Goal: Contribute content: Contribute content

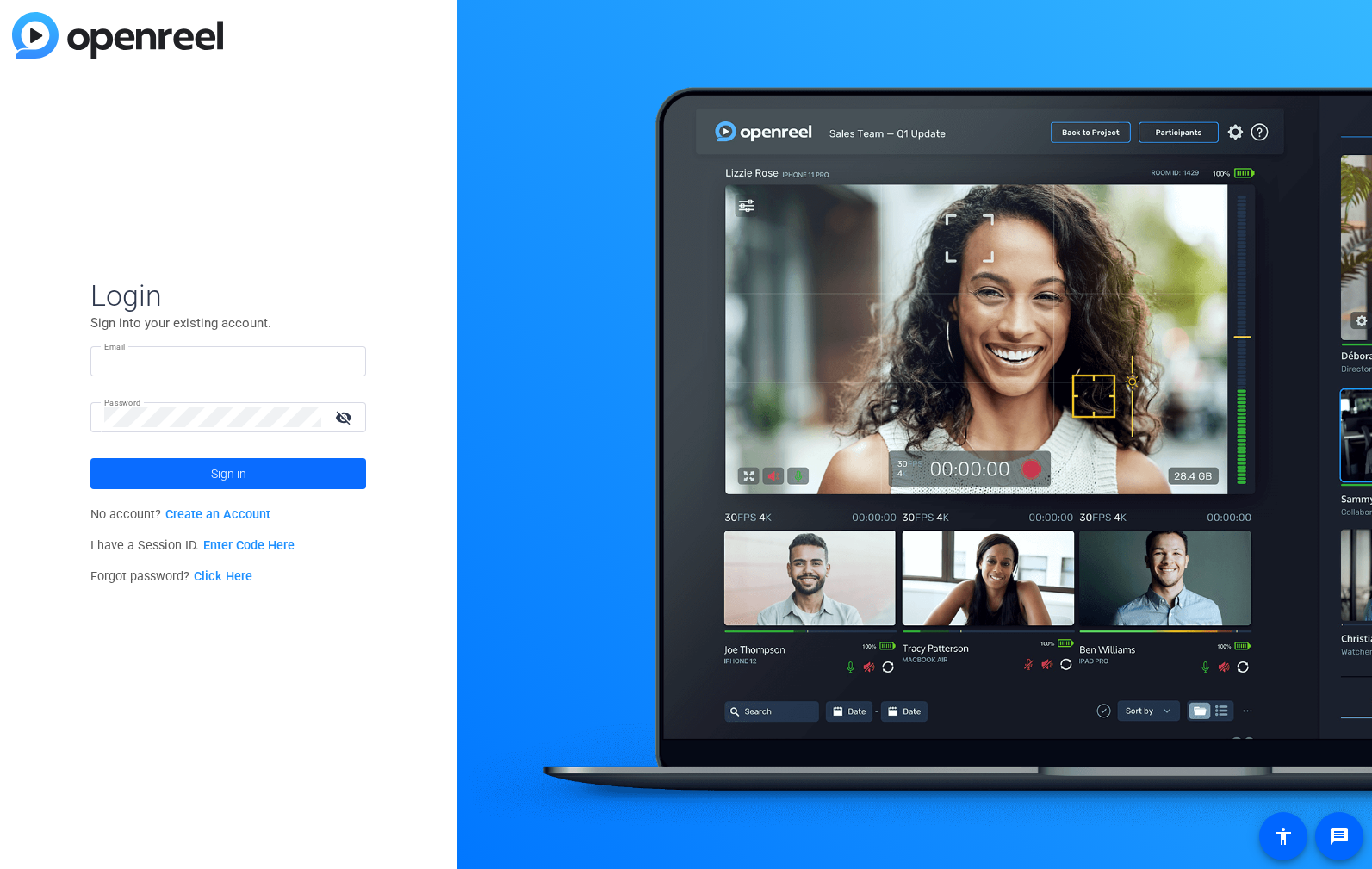
type input "[EMAIL_ADDRESS][DOMAIN_NAME]"
click at [227, 465] on span "Sign in" at bounding box center [228, 473] width 35 height 43
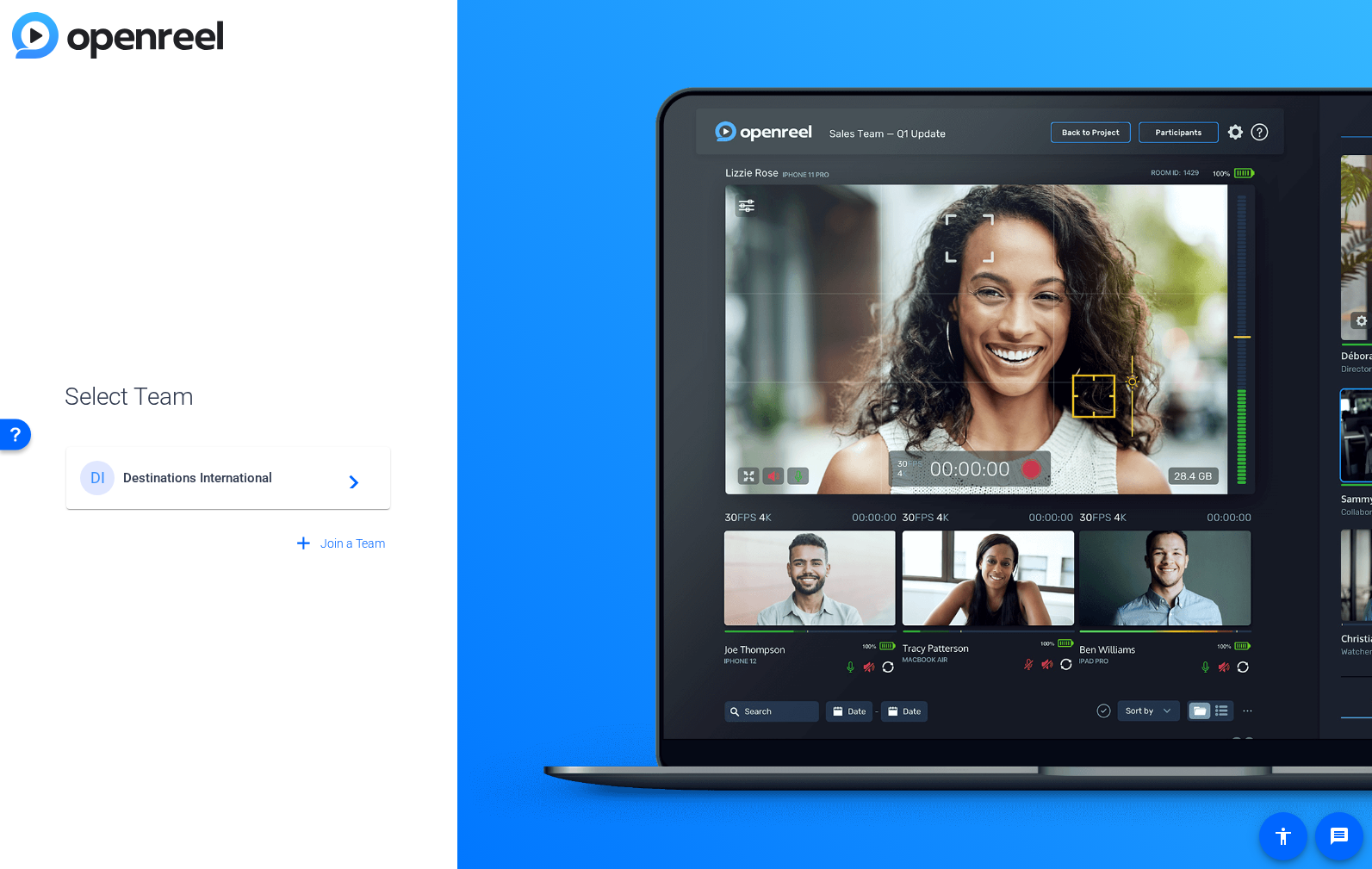
click at [196, 477] on span "Destinations International" at bounding box center [230, 478] width 215 height 16
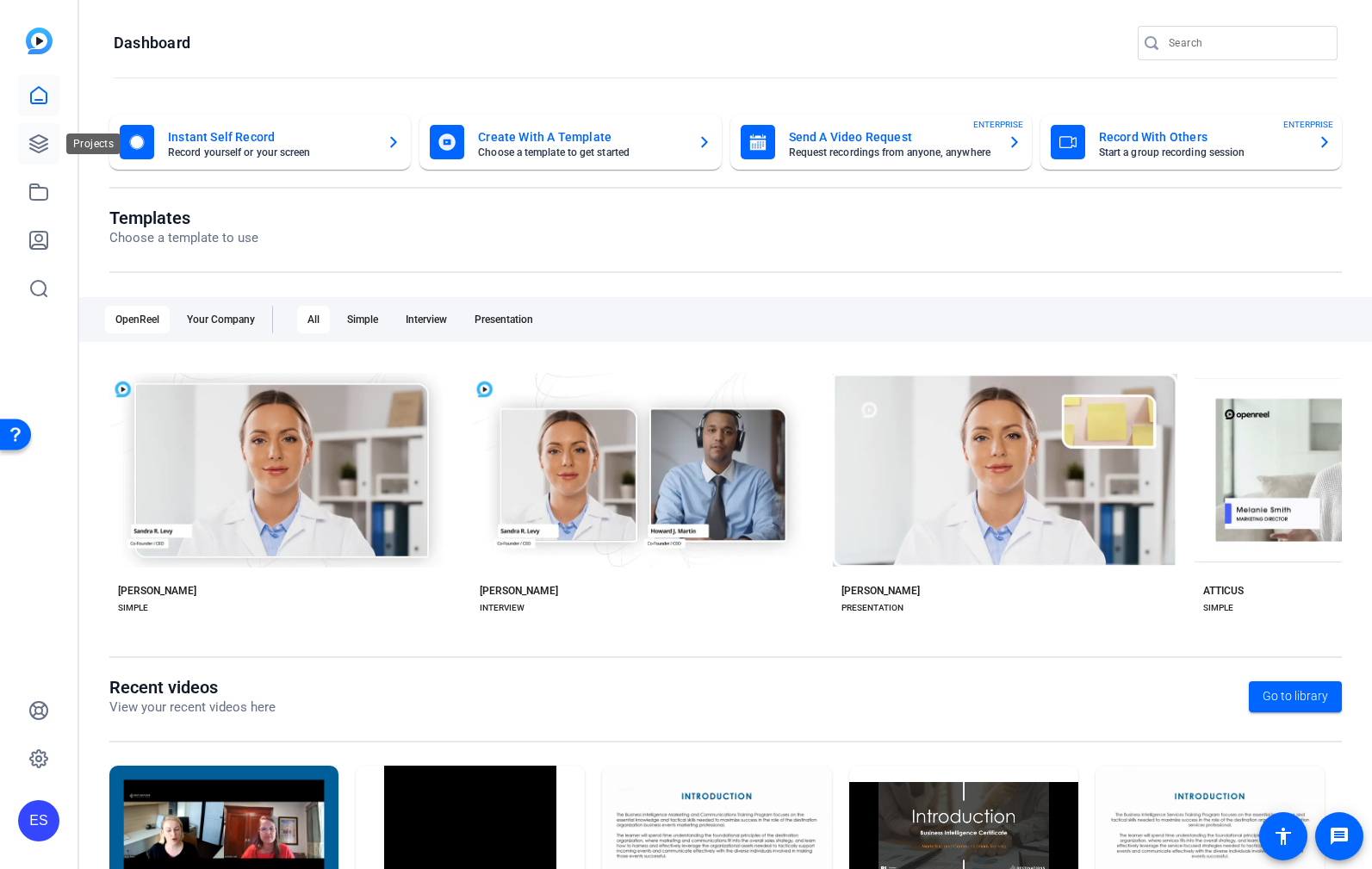
click at [29, 158] on link at bounding box center [38, 143] width 42 height 42
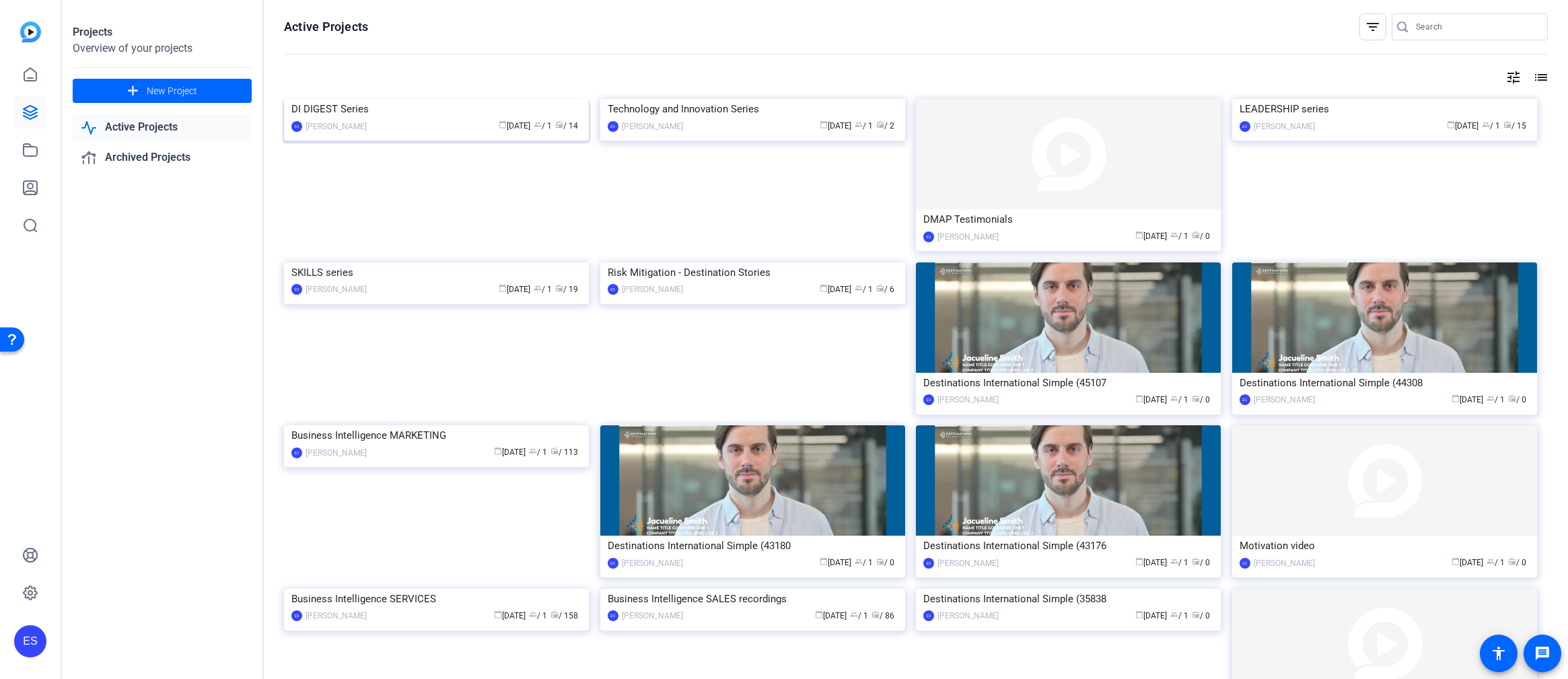
click at [369, 119] on div "DI DIGEST Series" at bounding box center [436, 109] width 290 height 20
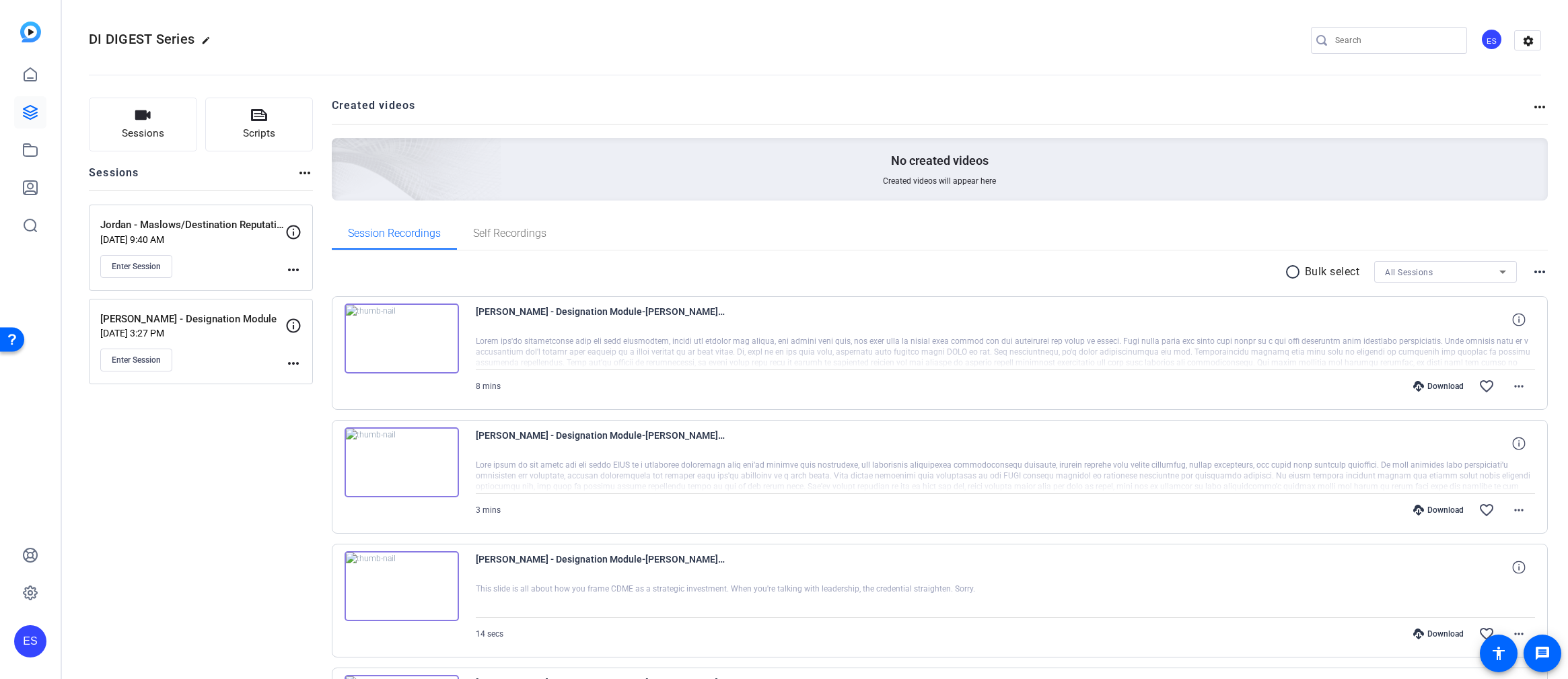
click at [212, 234] on p "[DATE] 9:40 AM" at bounding box center [193, 240] width 185 height 11
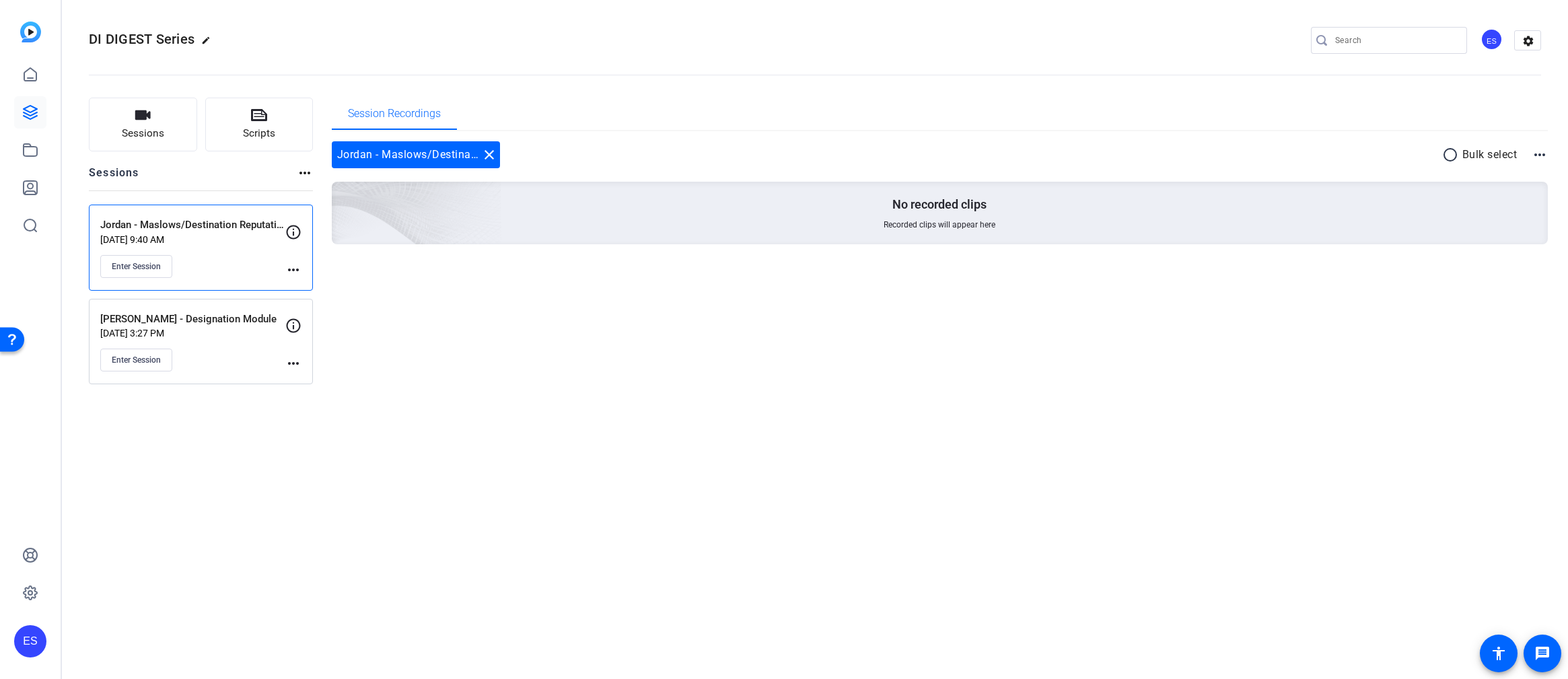
click at [297, 276] on mat-icon "more_horiz" at bounding box center [293, 269] width 16 height 16
click at [331, 292] on span "Edit Session" at bounding box center [326, 289] width 62 height 16
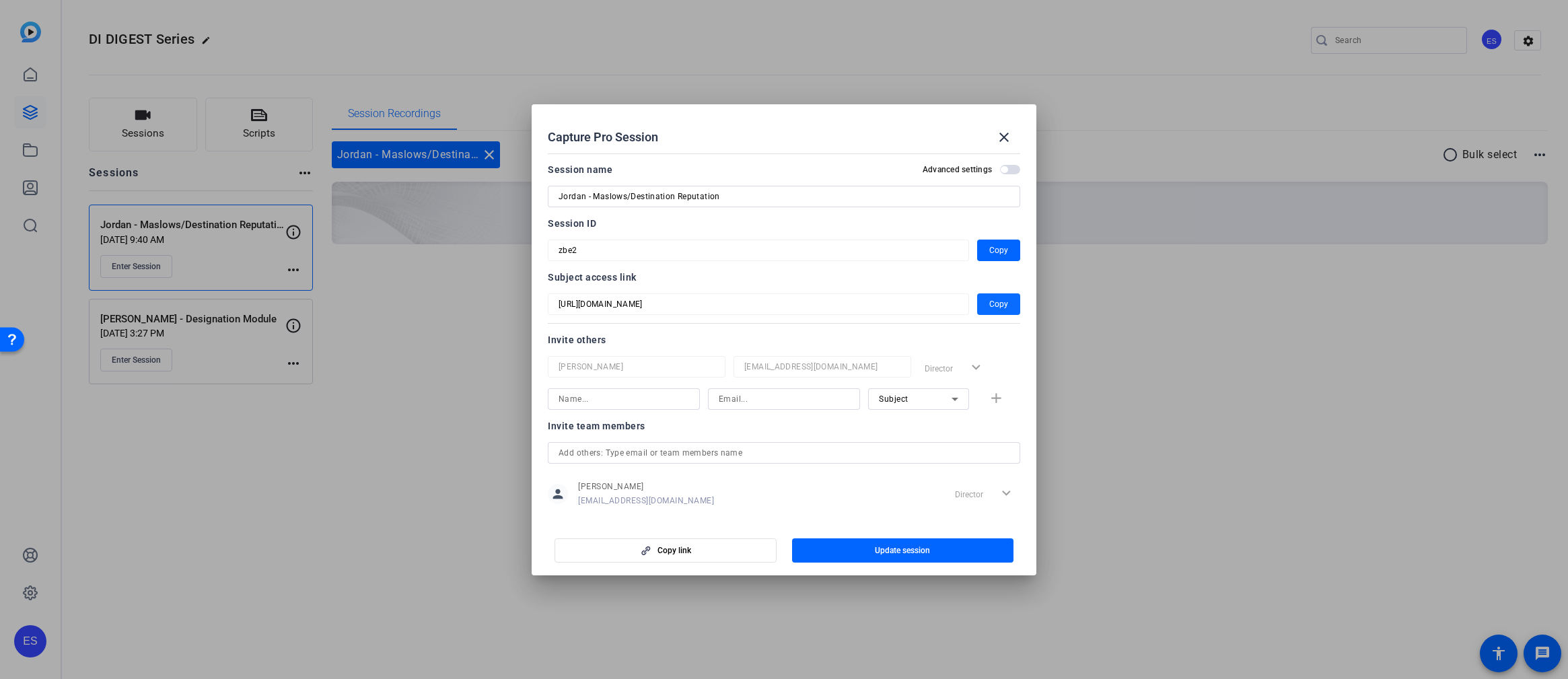
click at [993, 307] on span "Copy" at bounding box center [998, 304] width 19 height 16
drag, startPoint x: 387, startPoint y: 462, endPoint x: 883, endPoint y: 341, distance: 510.5
click at [387, 463] on div at bounding box center [784, 340] width 1568 height 679
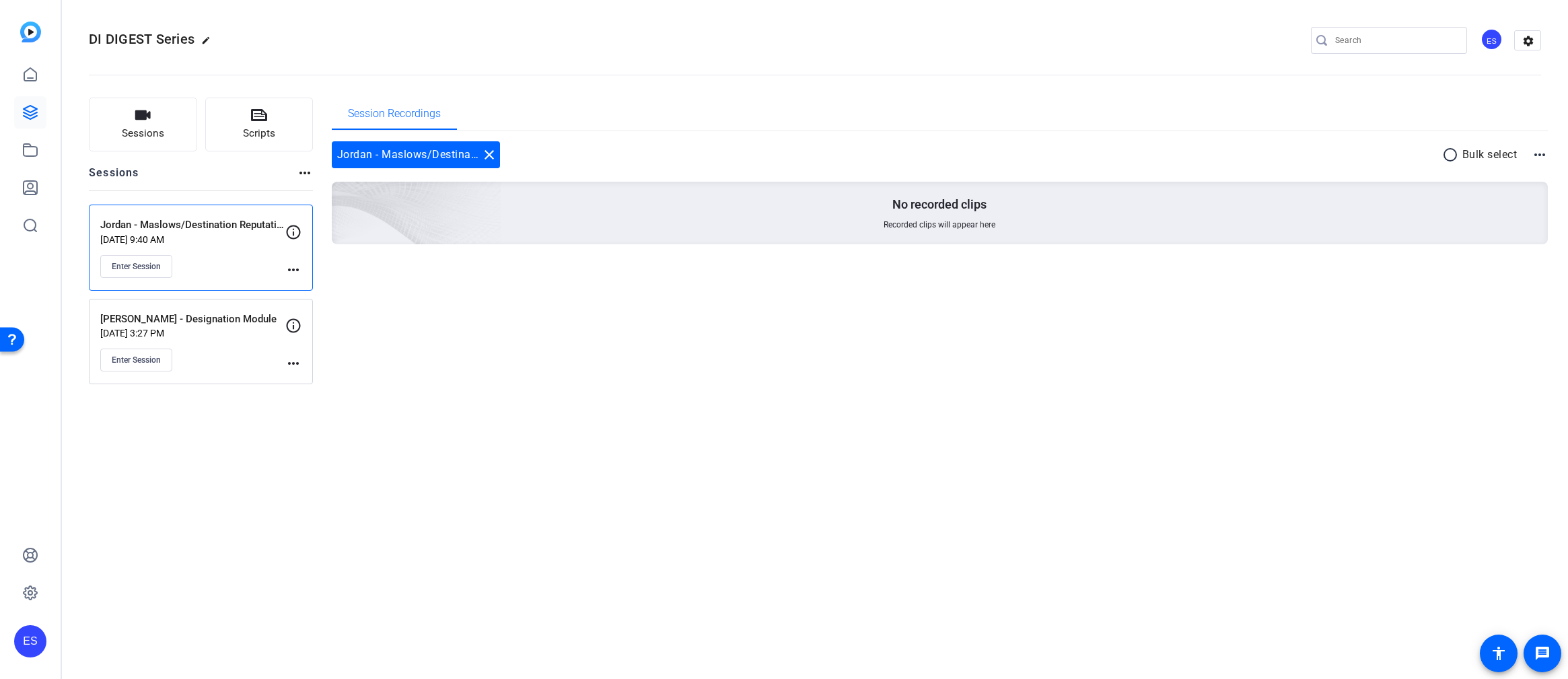
click at [293, 271] on mat-icon "more_horiz" at bounding box center [293, 269] width 16 height 16
click at [329, 290] on span "Edit Session" at bounding box center [326, 289] width 62 height 16
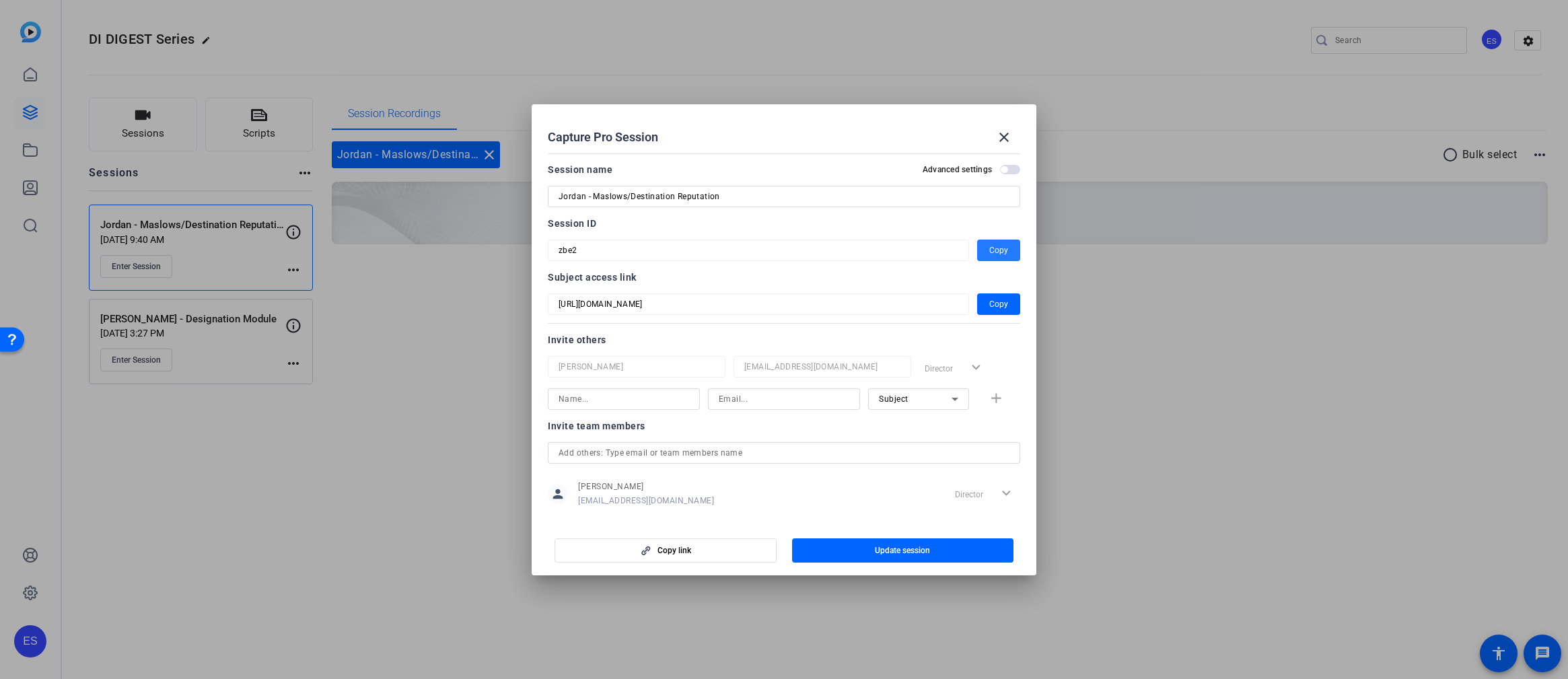
click at [979, 252] on span "button" at bounding box center [999, 250] width 43 height 32
click at [298, 266] on div at bounding box center [784, 340] width 1568 height 679
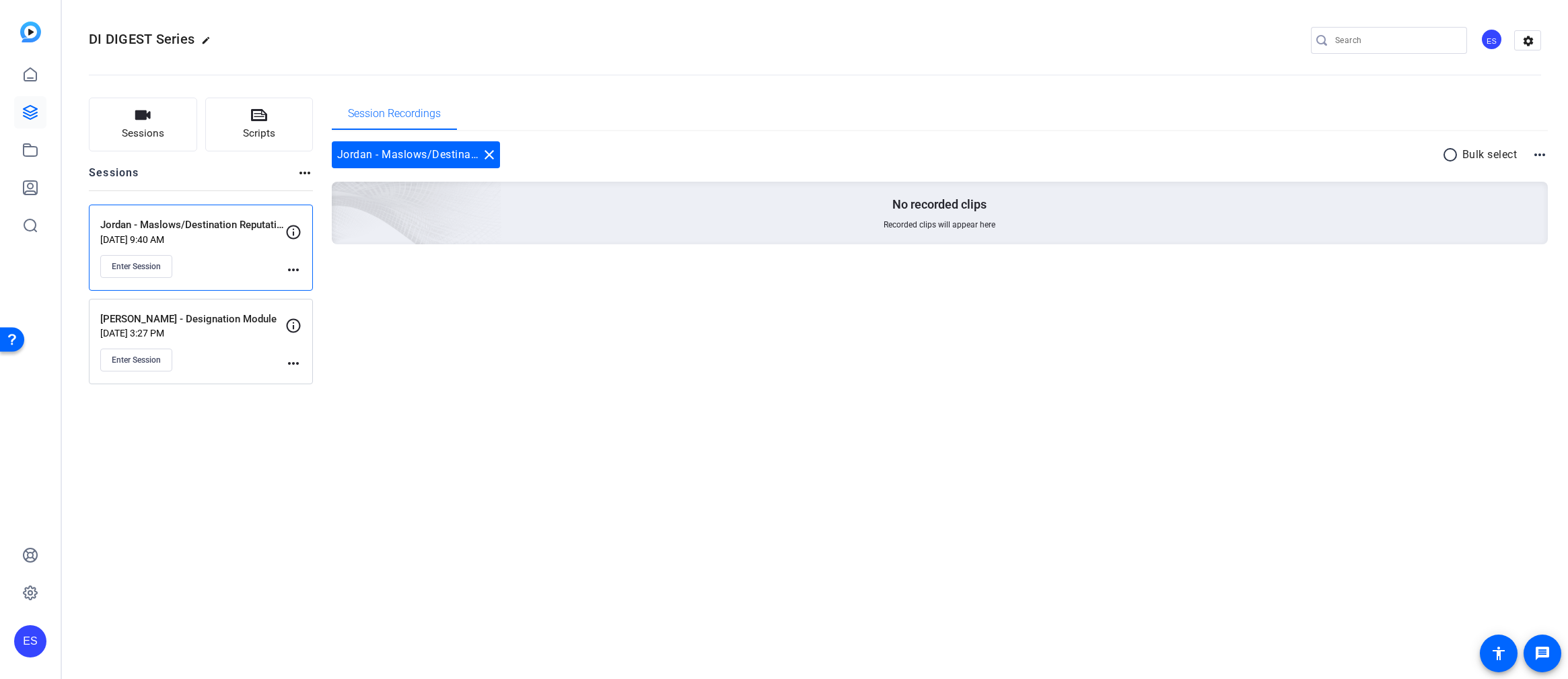
click at [302, 269] on div "Jordan - Maslows/Destination Reputation [DATE] 9:40 AM Enter Session more_horiz" at bounding box center [201, 248] width 224 height 86
click at [293, 271] on mat-icon "more_horiz" at bounding box center [293, 269] width 16 height 16
click at [328, 291] on span "Edit Session" at bounding box center [326, 289] width 62 height 16
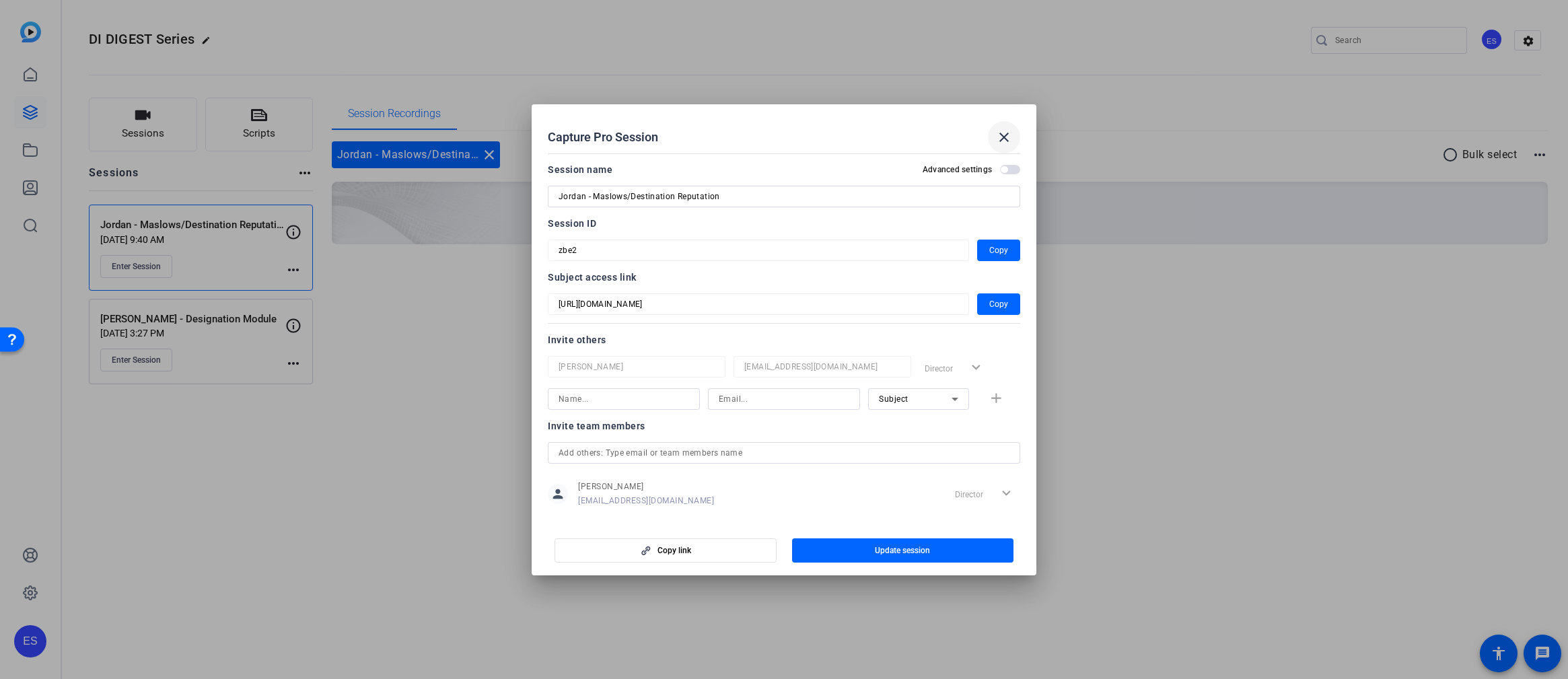
click at [1009, 133] on mat-icon "close" at bounding box center [1004, 137] width 16 height 16
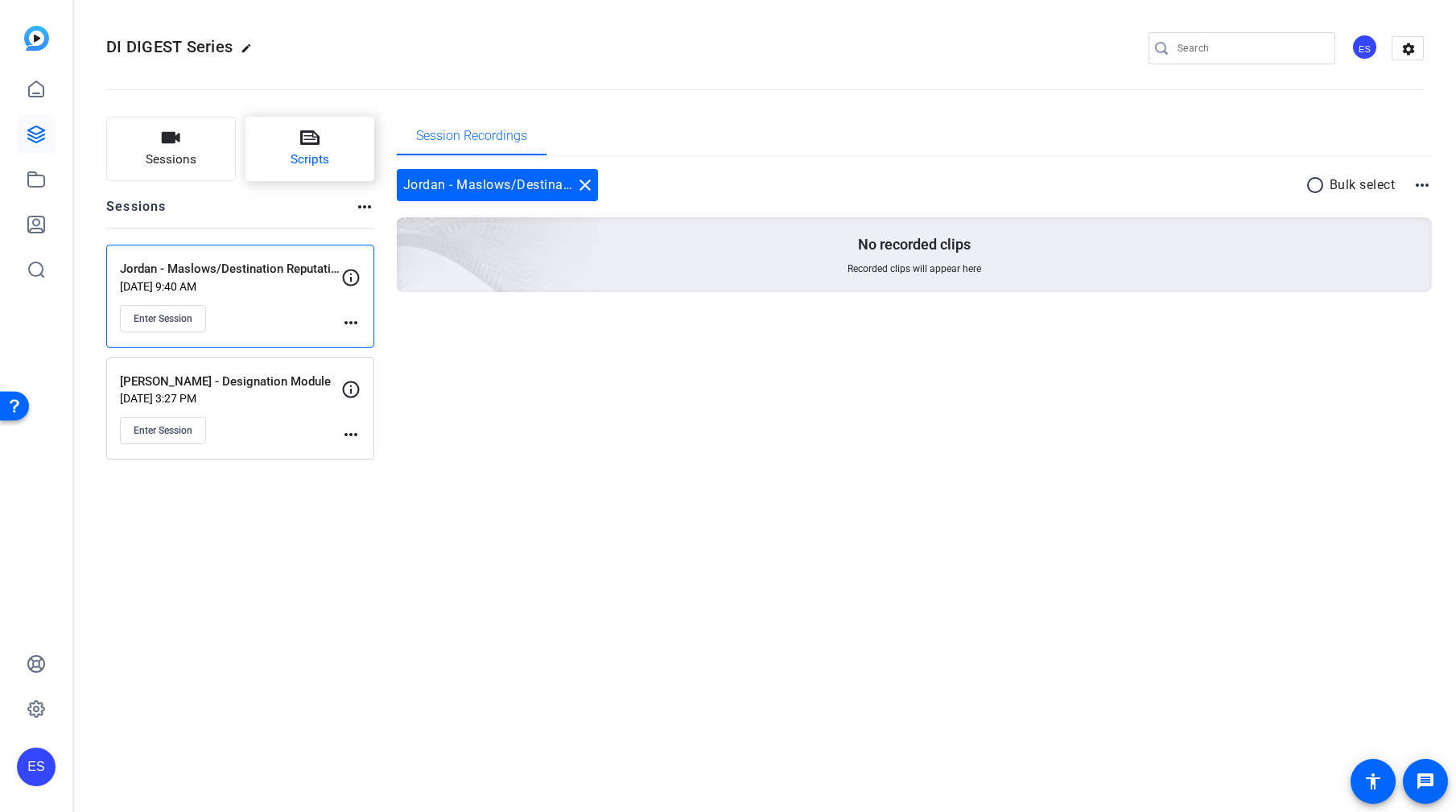
click at [308, 141] on icon at bounding box center [309, 137] width 19 height 19
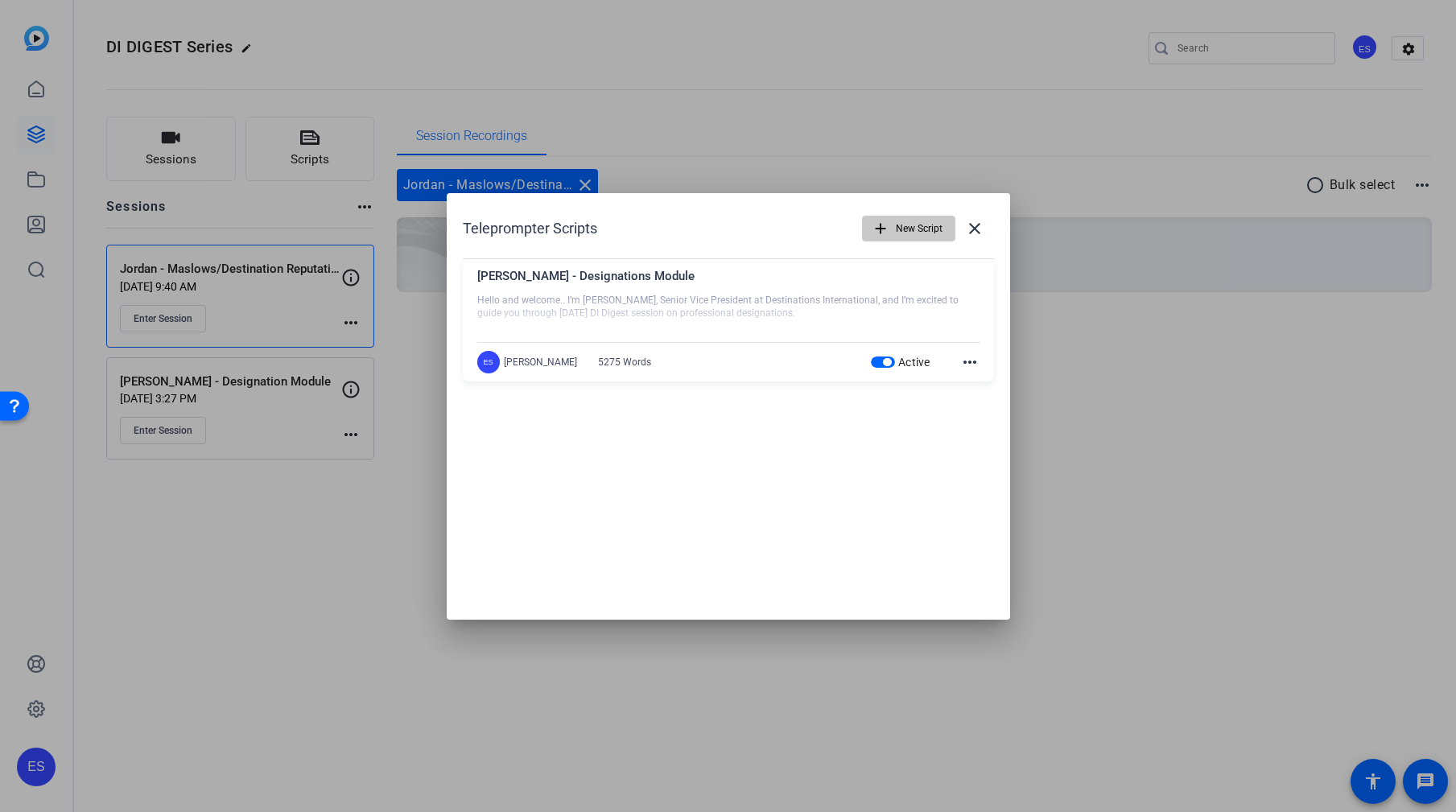
click at [904, 224] on span "New Script" at bounding box center [919, 228] width 46 height 31
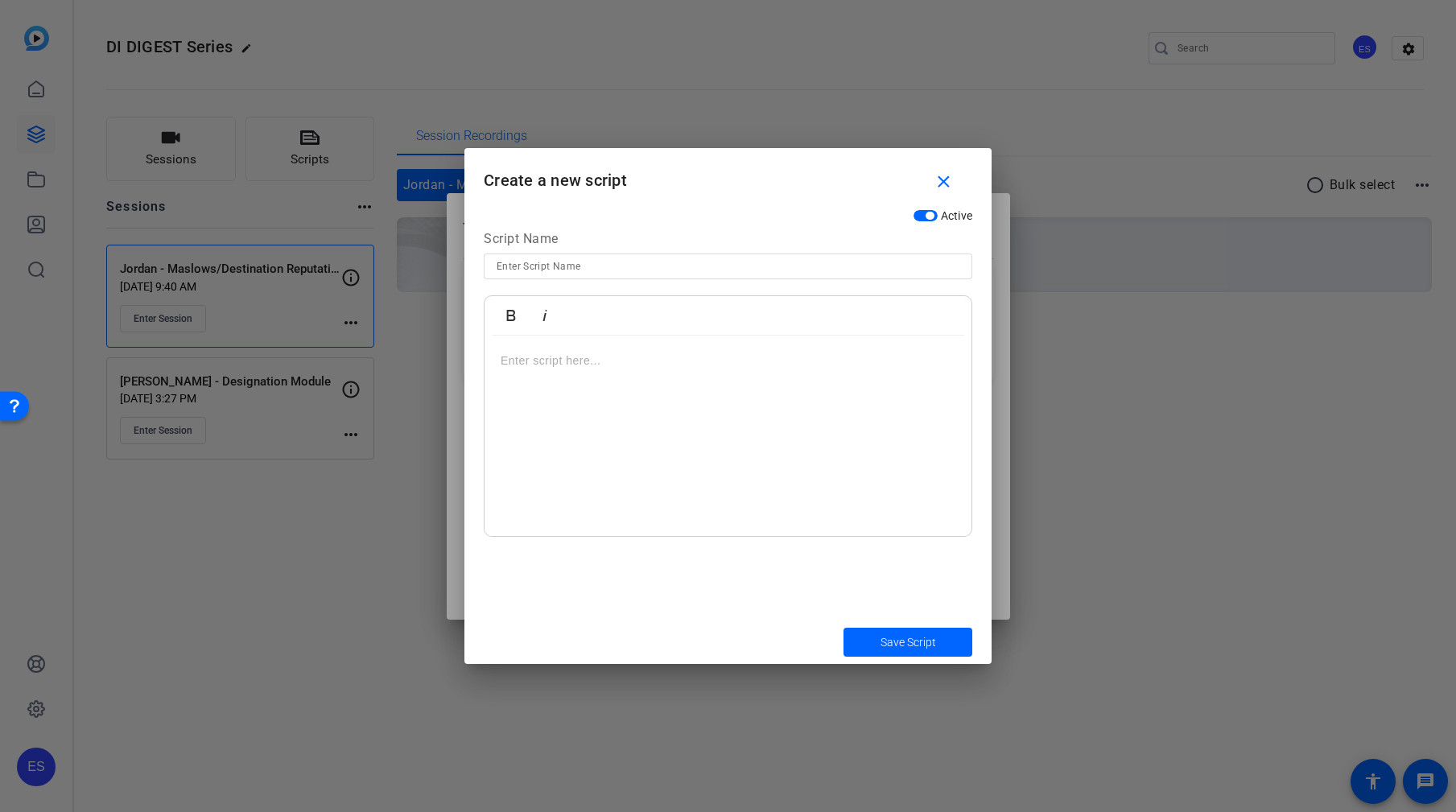
click at [611, 267] on input at bounding box center [727, 265] width 462 height 19
type input "Jordan - Maslows Course"
click at [730, 412] on div at bounding box center [728, 436] width 487 height 201
click at [587, 383] on div "To enrich screen reader interactions, please activate Accessibility in Grammarl…" at bounding box center [728, 436] width 487 height 201
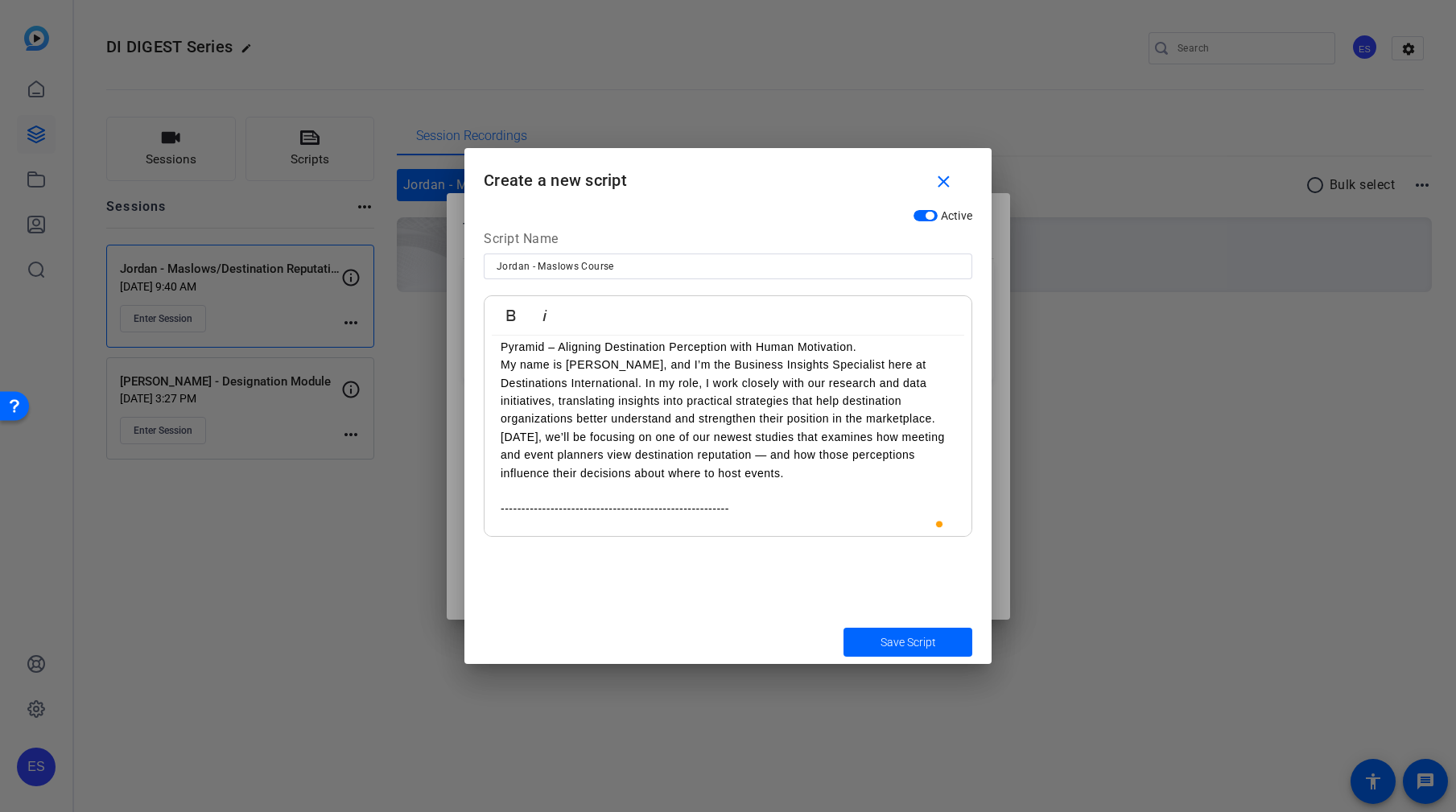
scroll to position [50, 0]
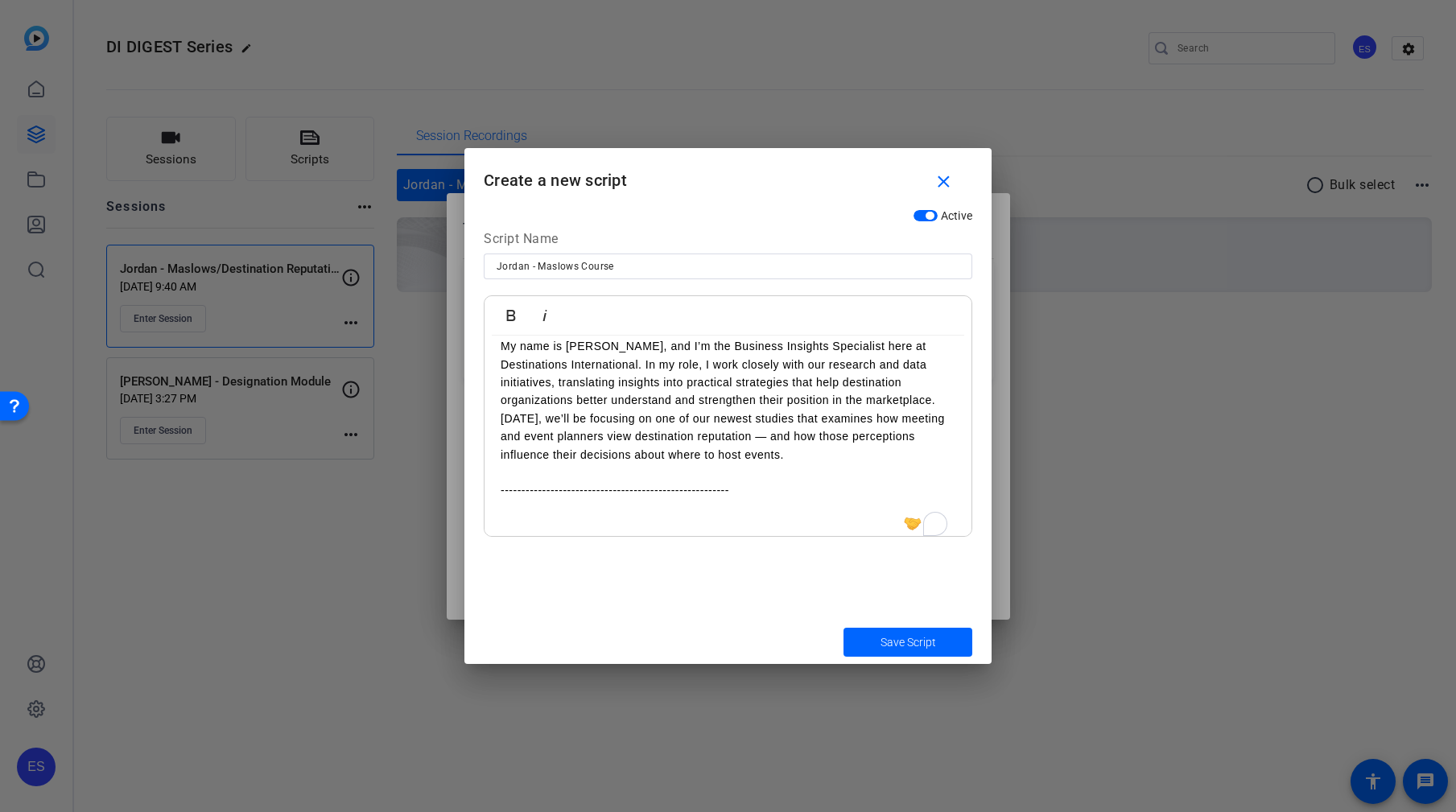
click at [697, 522] on p "To enrich screen reader interactions, please activate Accessibility in Grammarl…" at bounding box center [728, 526] width 455 height 17
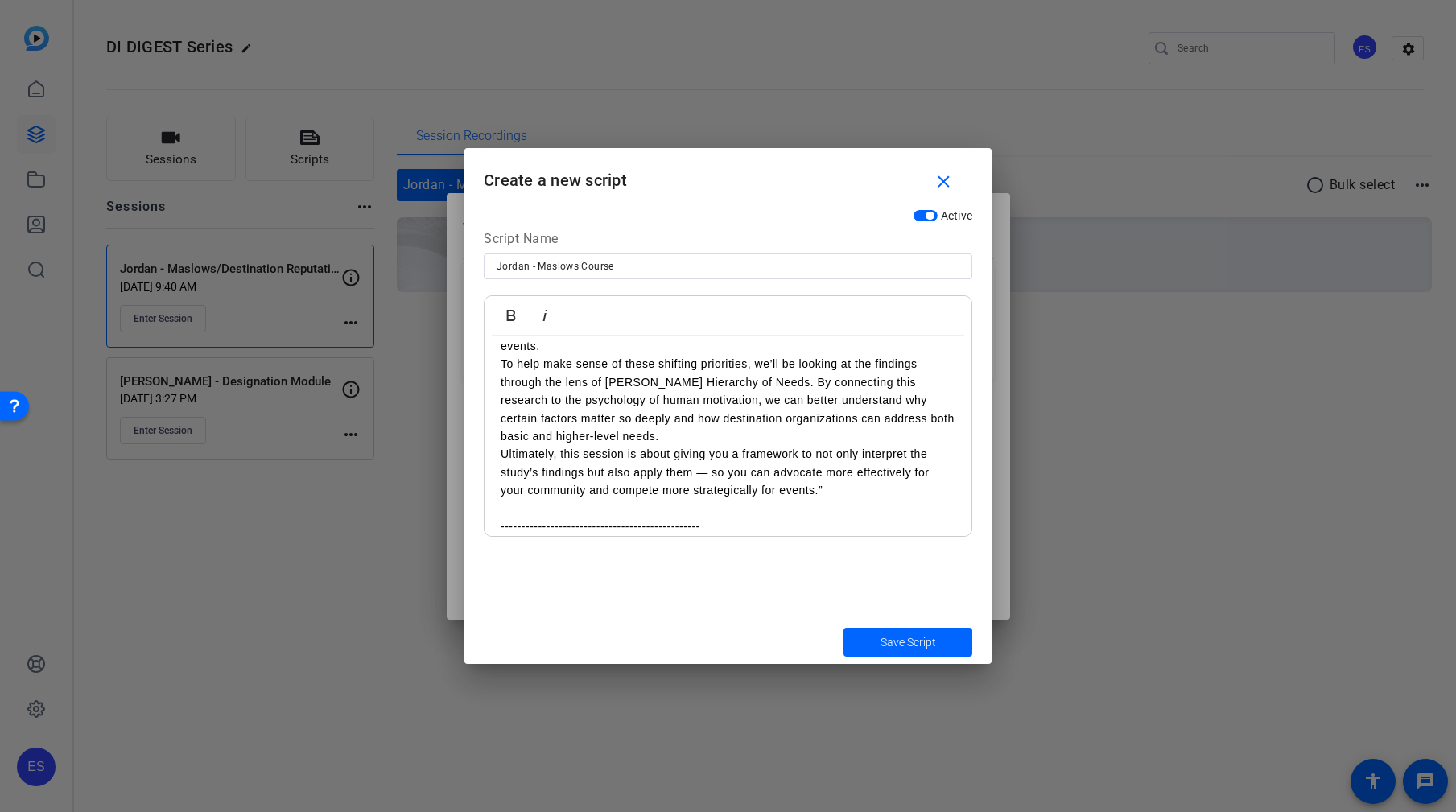
scroll to position [446, 0]
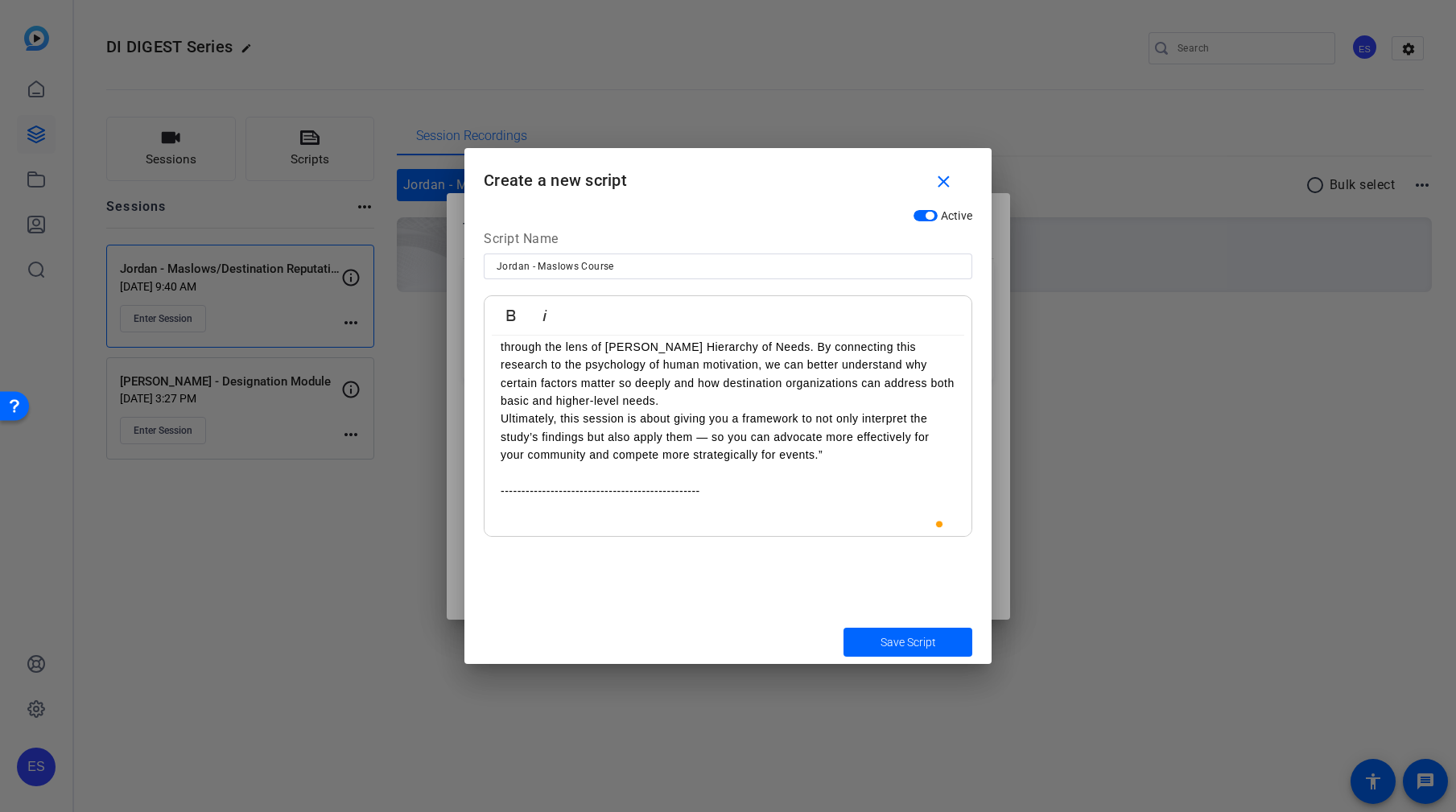
click at [853, 451] on p "Ultimately, this session is about giving you a framework to not only interpret …" at bounding box center [728, 436] width 455 height 54
click at [706, 512] on p "To enrich screen reader interactions, please activate Accessibility in Grammarl…" at bounding box center [728, 508] width 455 height 17
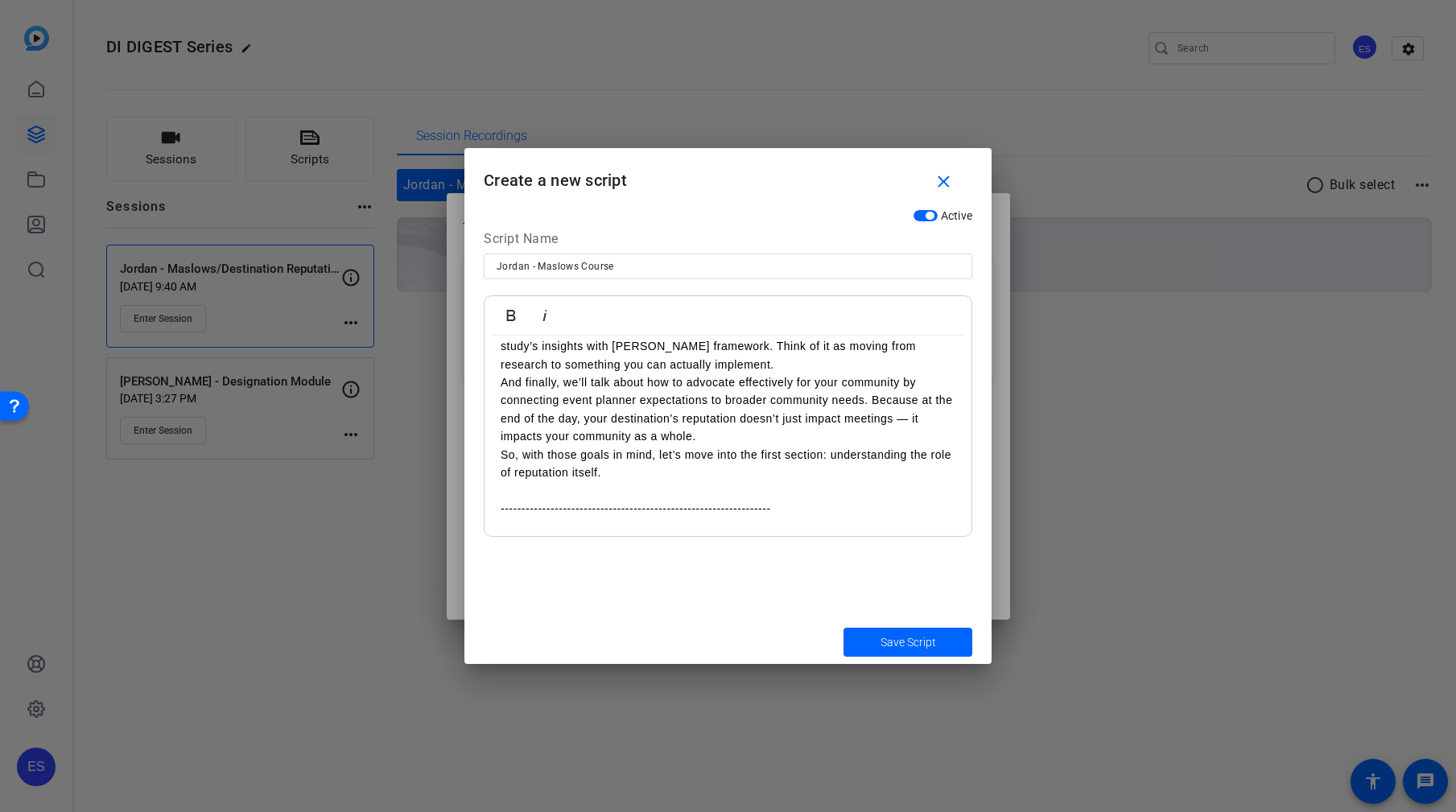
scroll to position [896, 0]
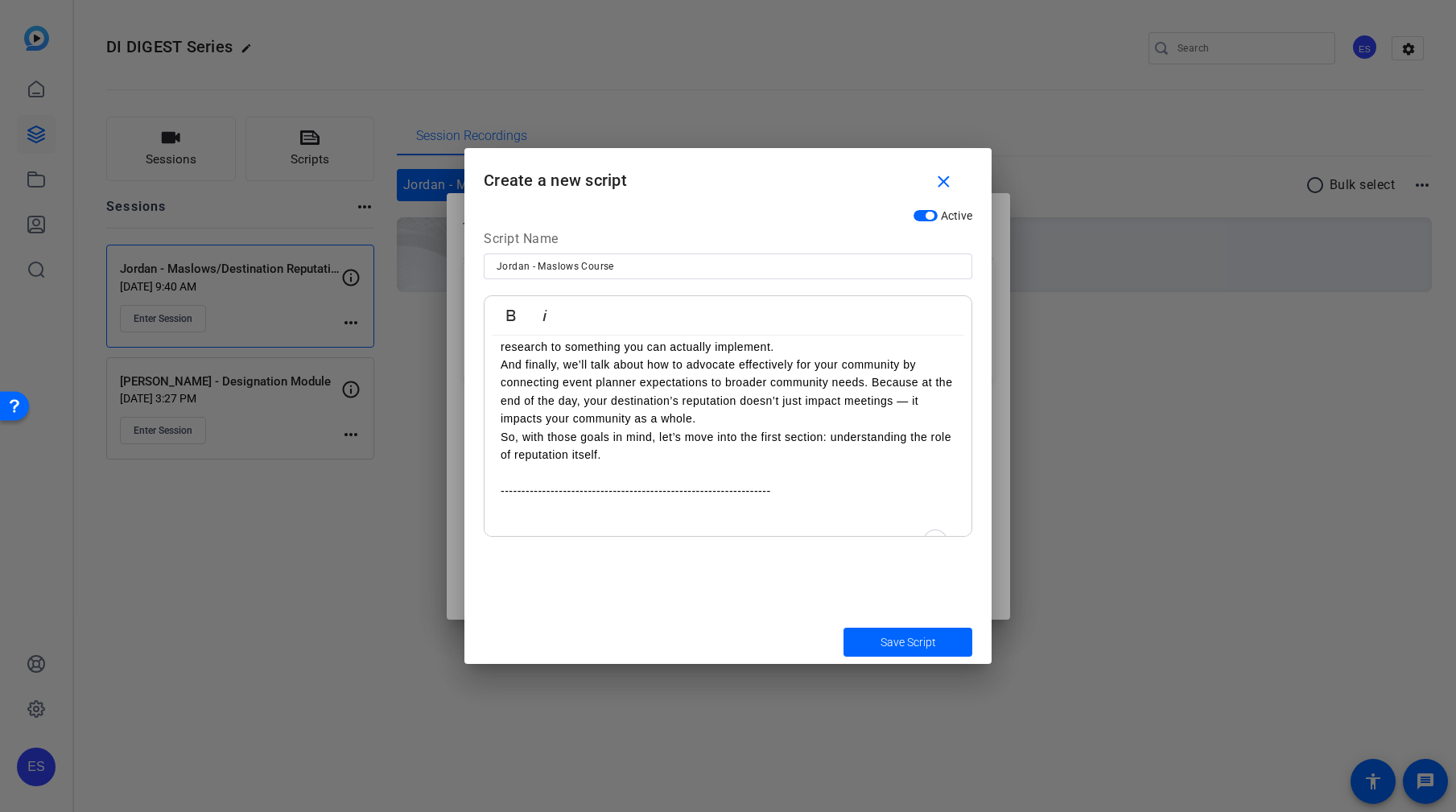
click at [712, 520] on p "To enrich screen reader interactions, please activate Accessibility in Grammarl…" at bounding box center [728, 527] width 455 height 17
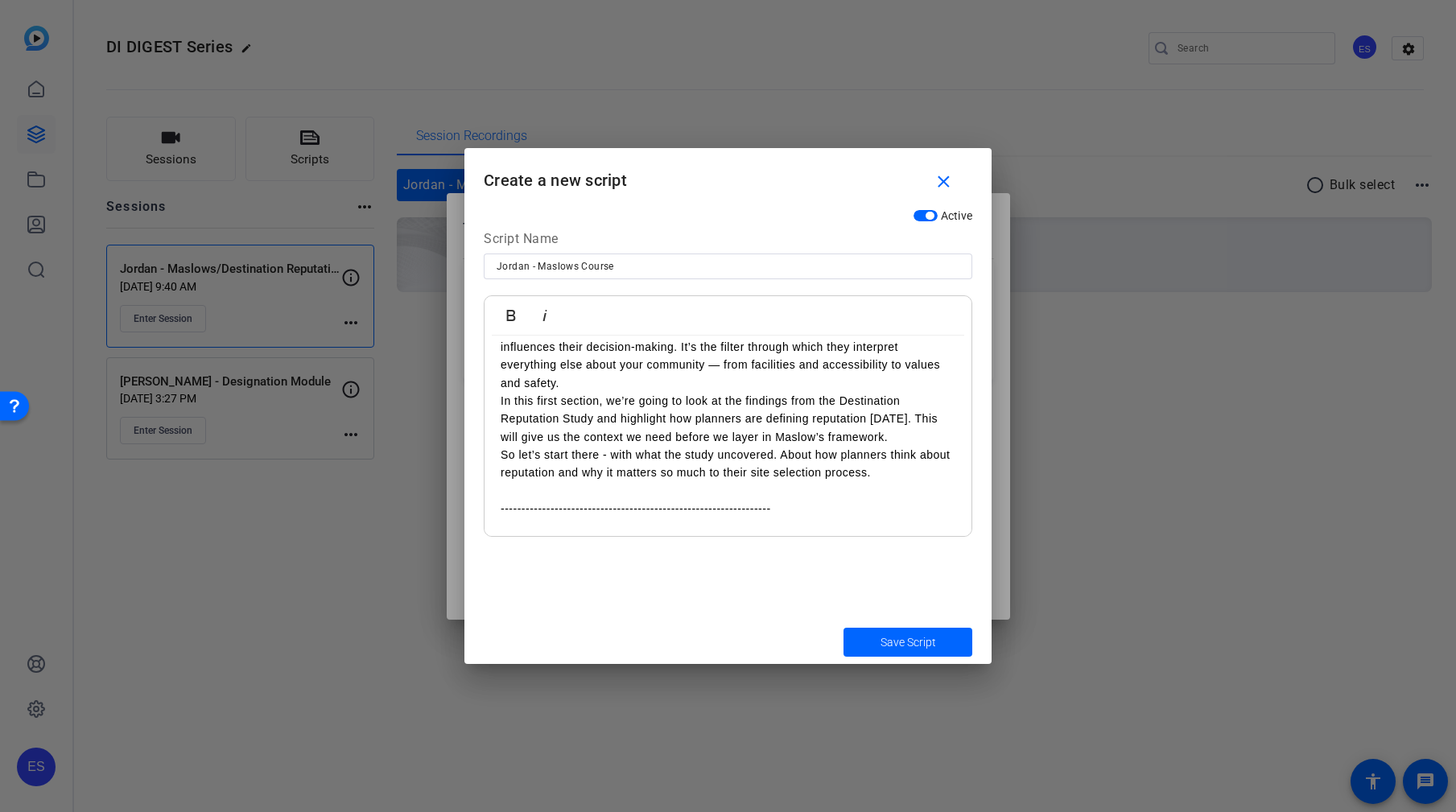
scroll to position [1149, 0]
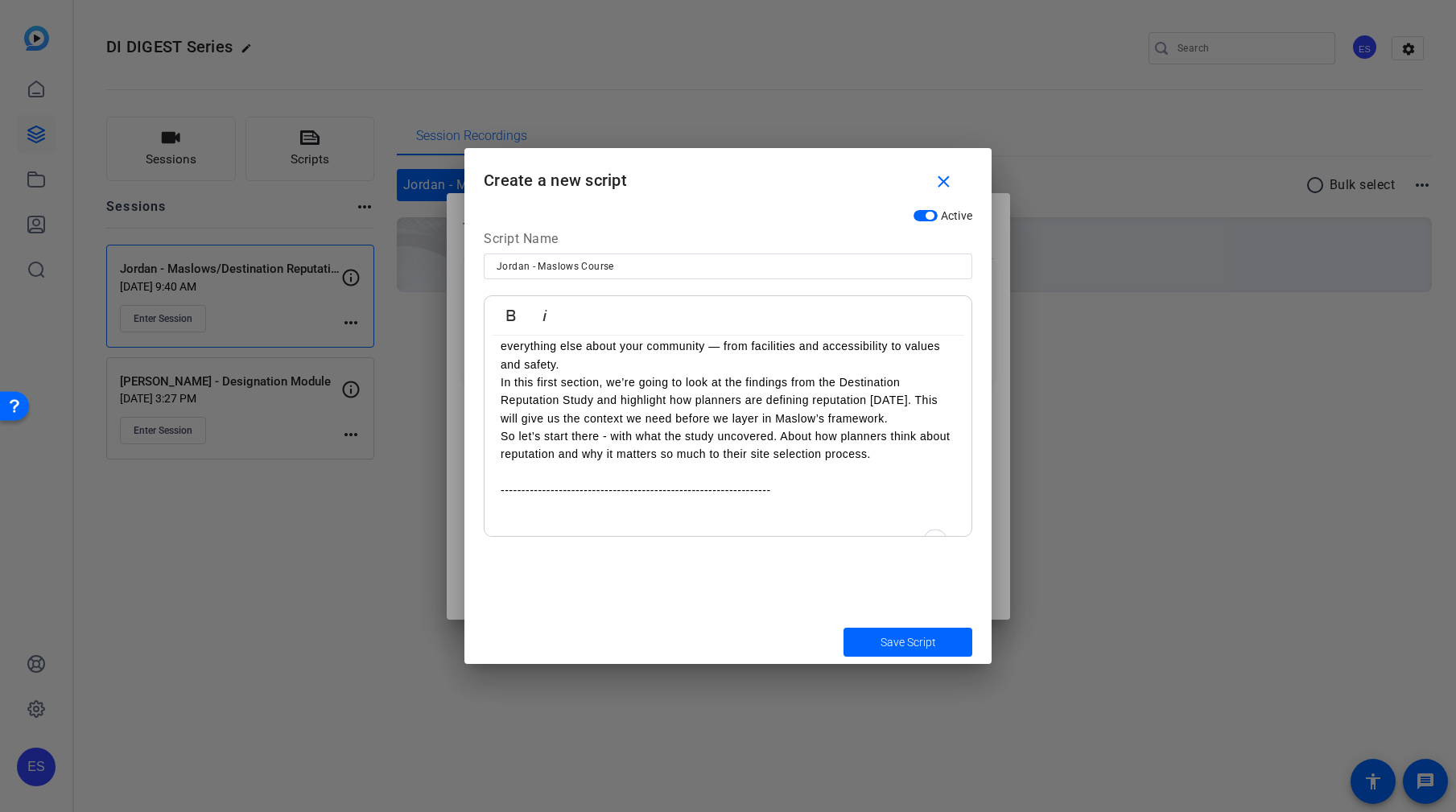
click at [681, 519] on p "To enrich screen reader interactions, please activate Accessibility in Grammarl…" at bounding box center [728, 526] width 455 height 17
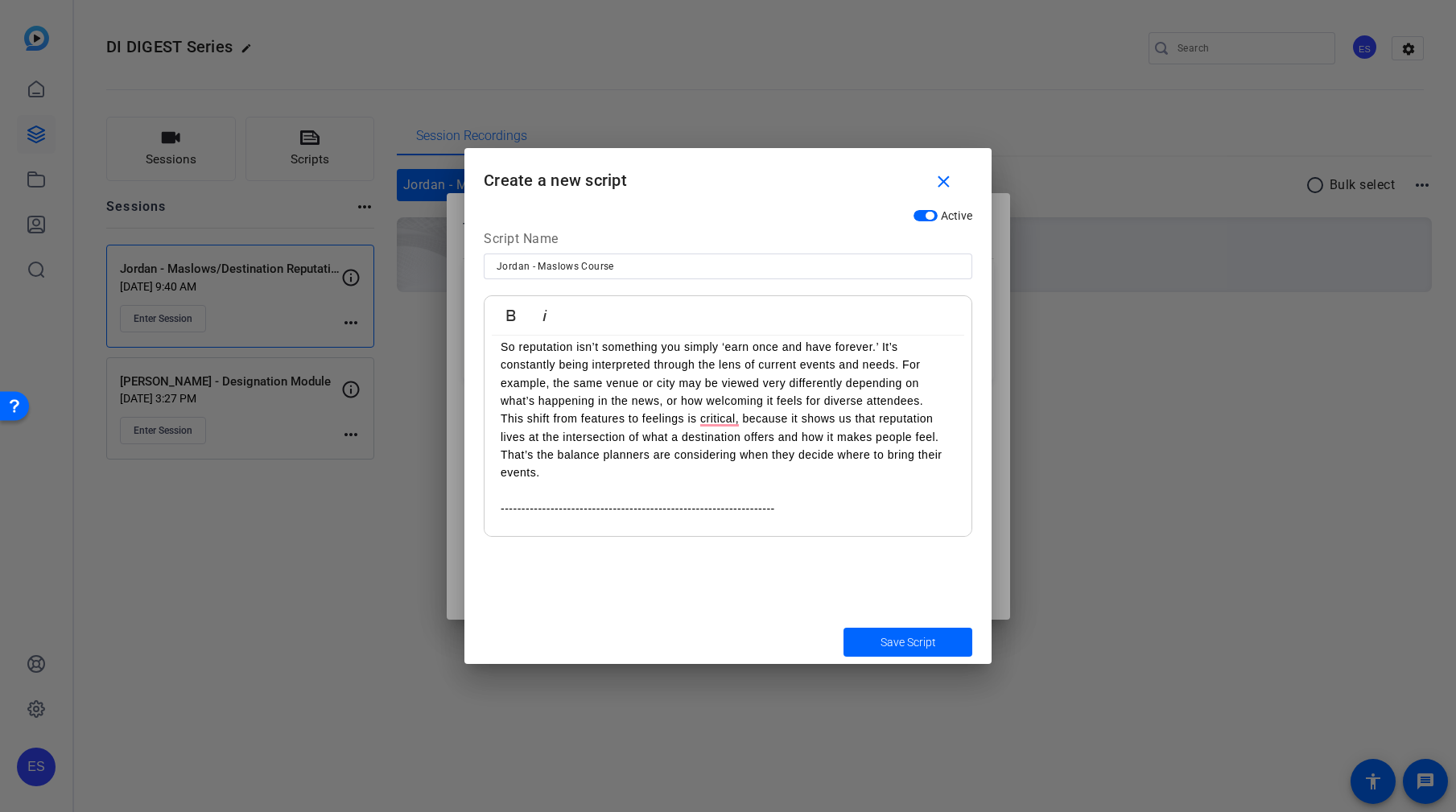
scroll to position [1474, 0]
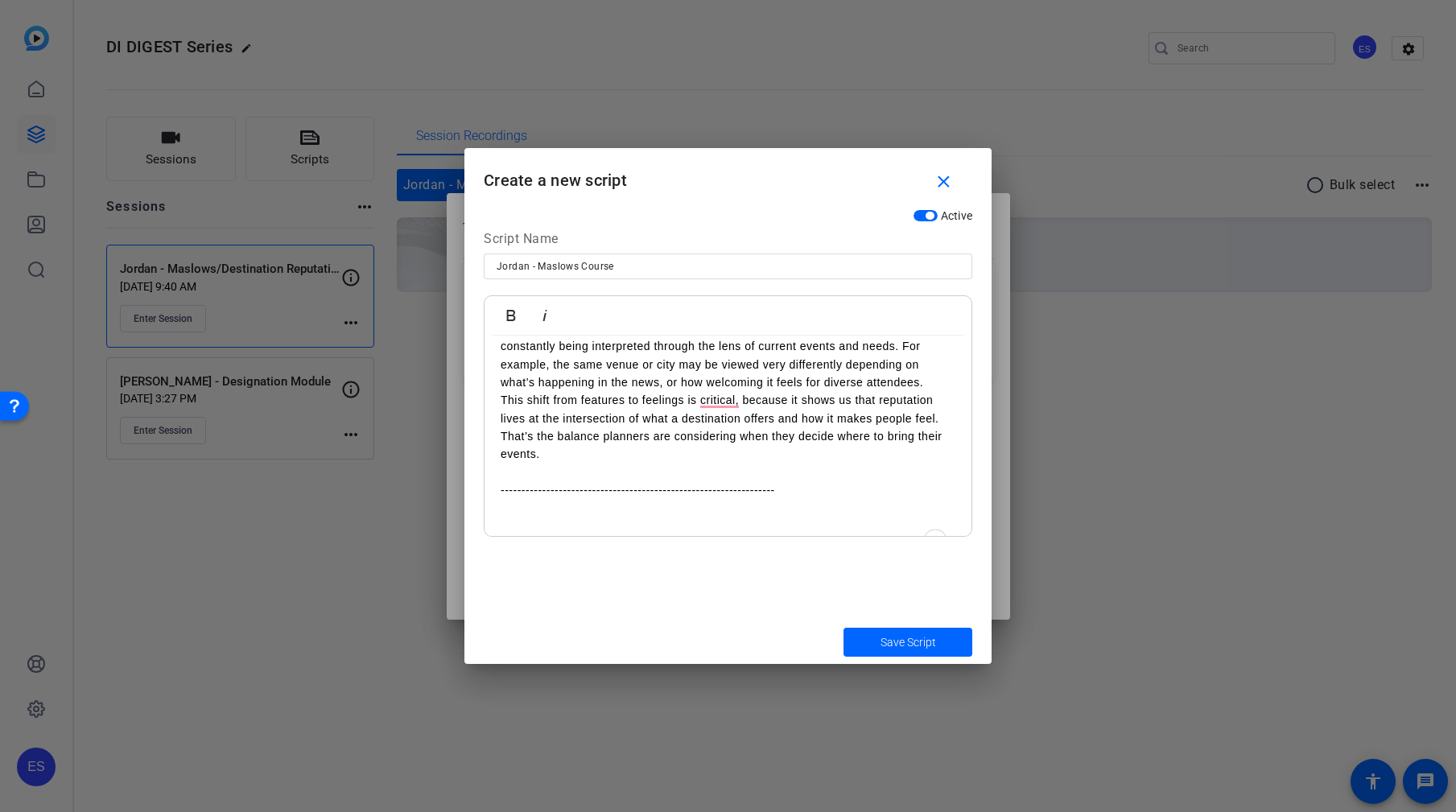
drag, startPoint x: 708, startPoint y: 522, endPoint x: 686, endPoint y: 522, distance: 22.0
click at [708, 522] on p "To enrich screen reader interactions, please activate Accessibility in Grammarl…" at bounding box center [728, 526] width 455 height 17
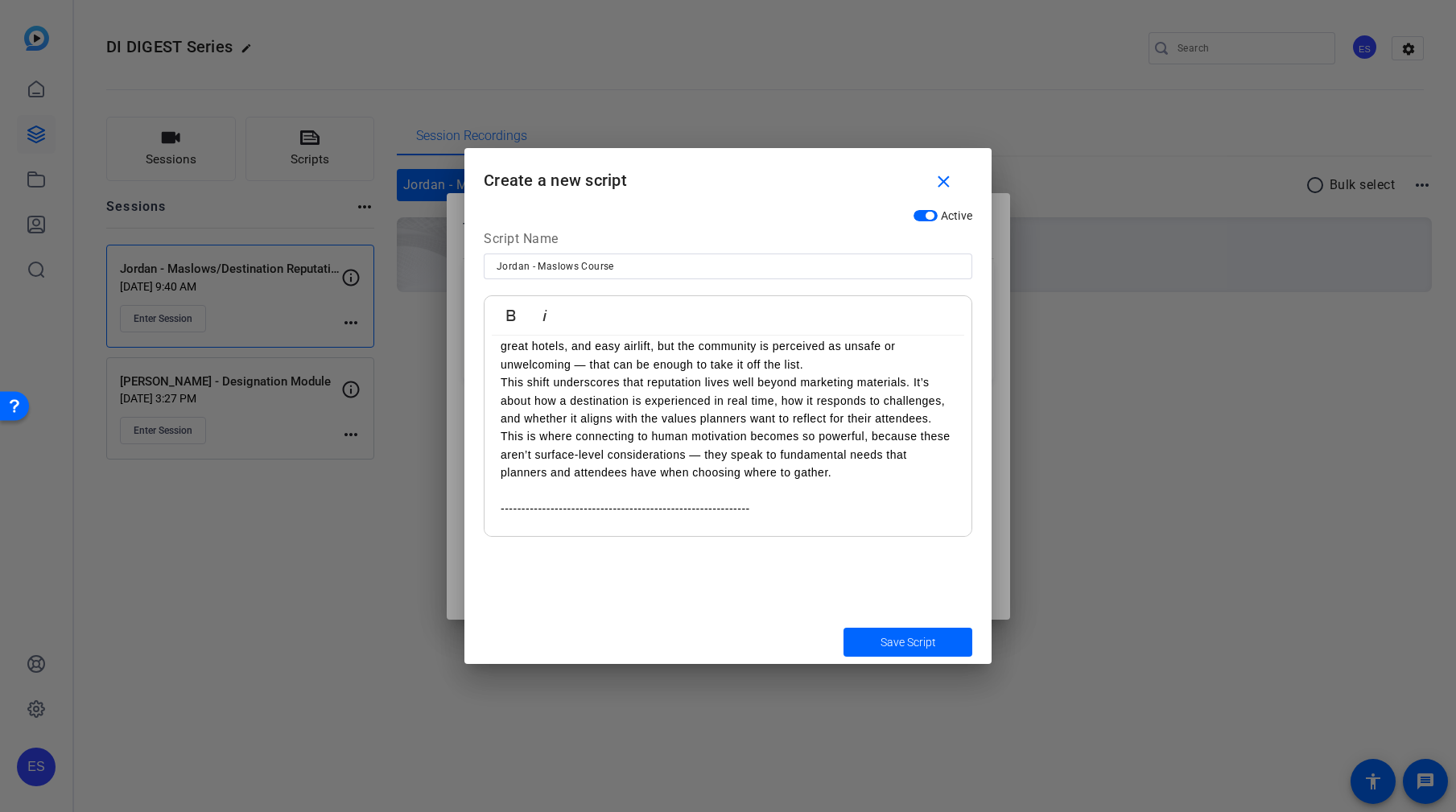
scroll to position [1798, 0]
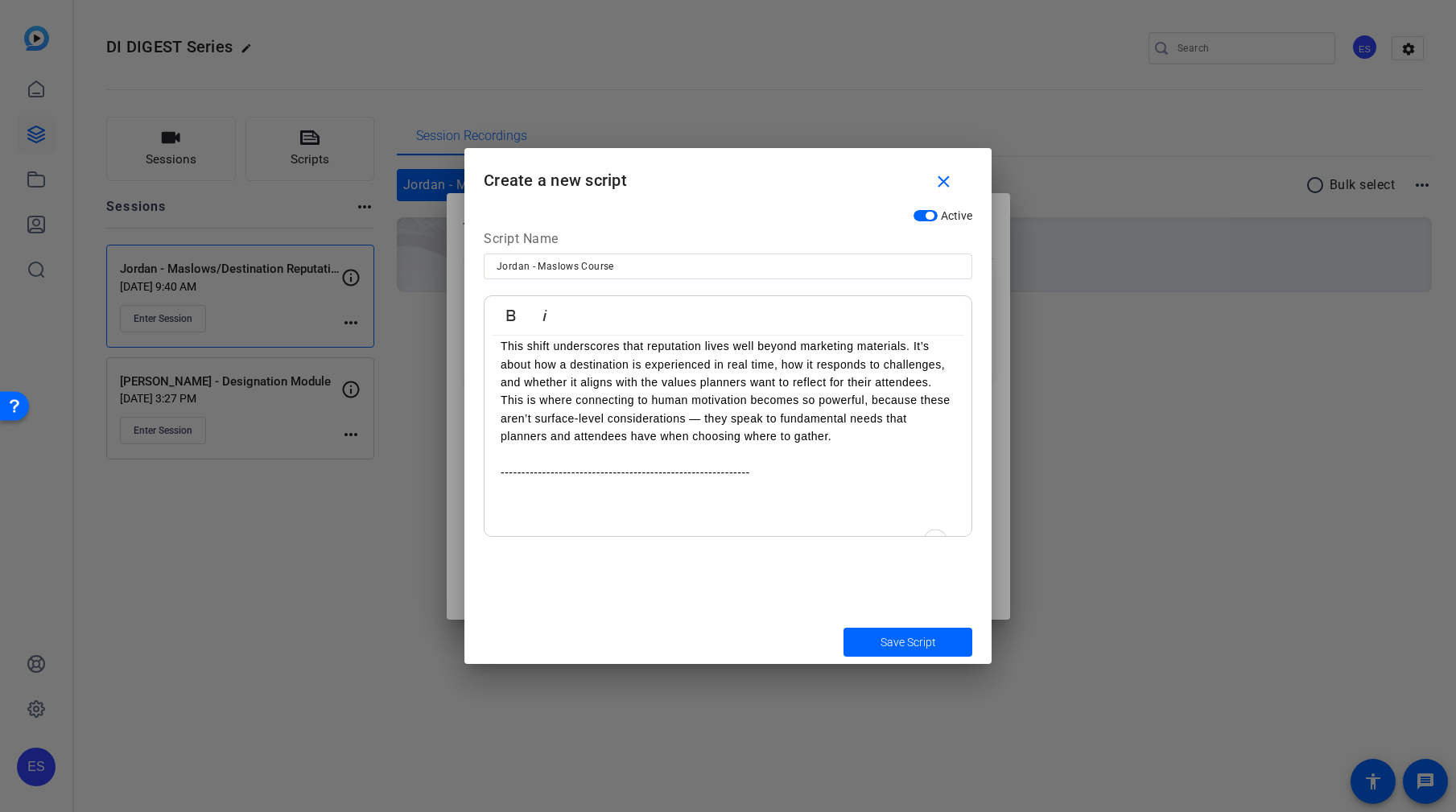
click at [784, 518] on p "To enrich screen reader interactions, please activate Accessibility in Grammarl…" at bounding box center [728, 508] width 455 height 17
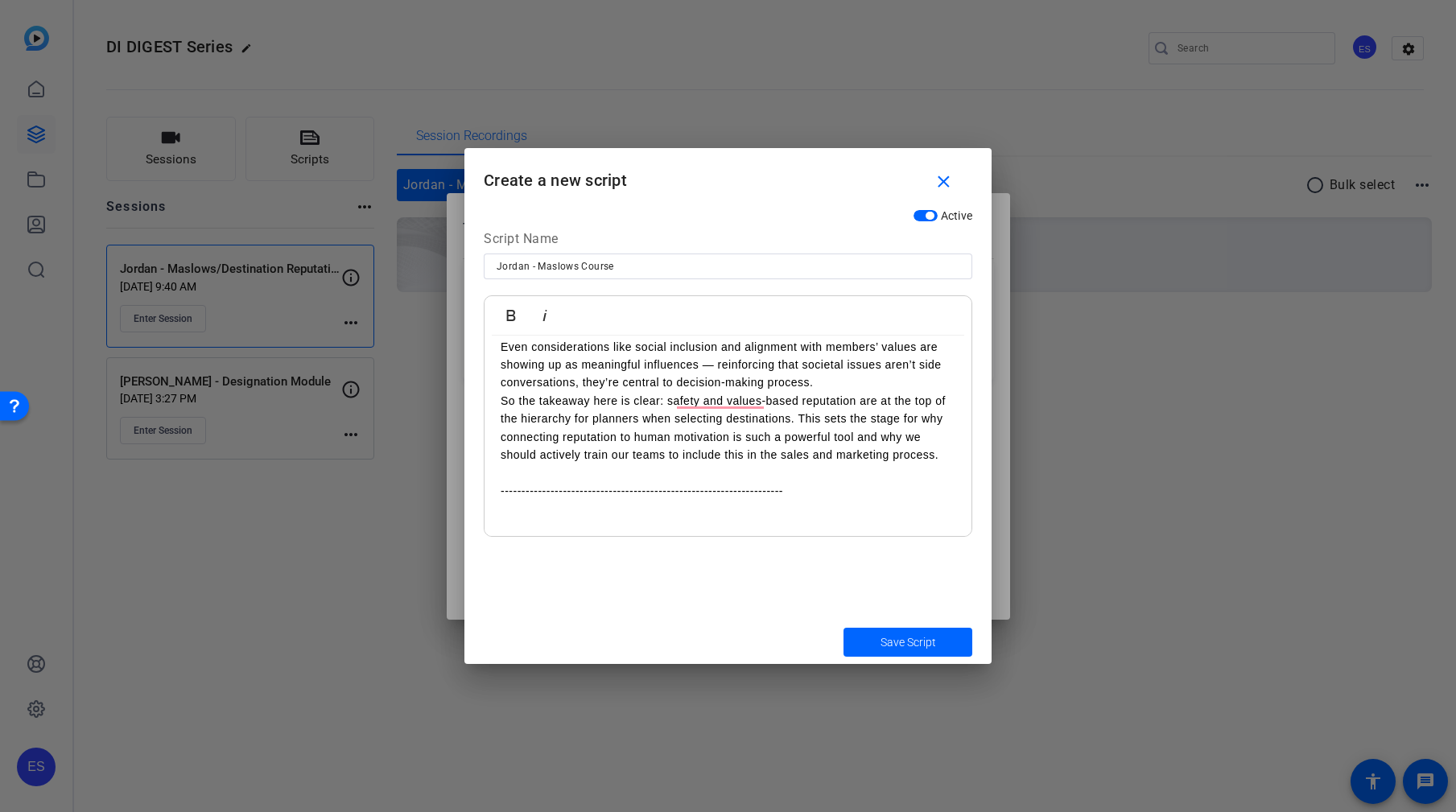
scroll to position [2157, 0]
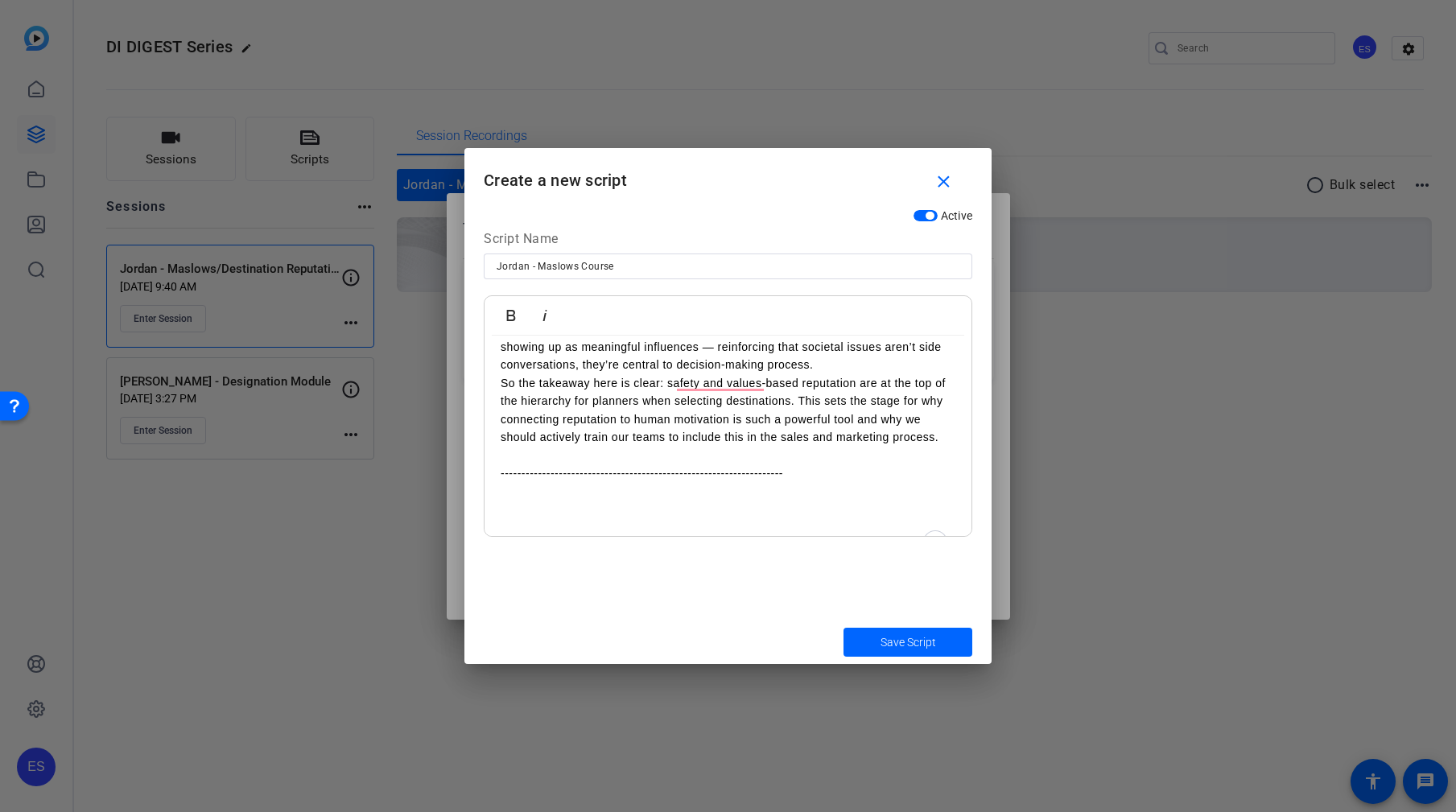
click at [840, 499] on p "To enrich screen reader interactions, please activate Accessibility in Grammarl…" at bounding box center [728, 490] width 455 height 17
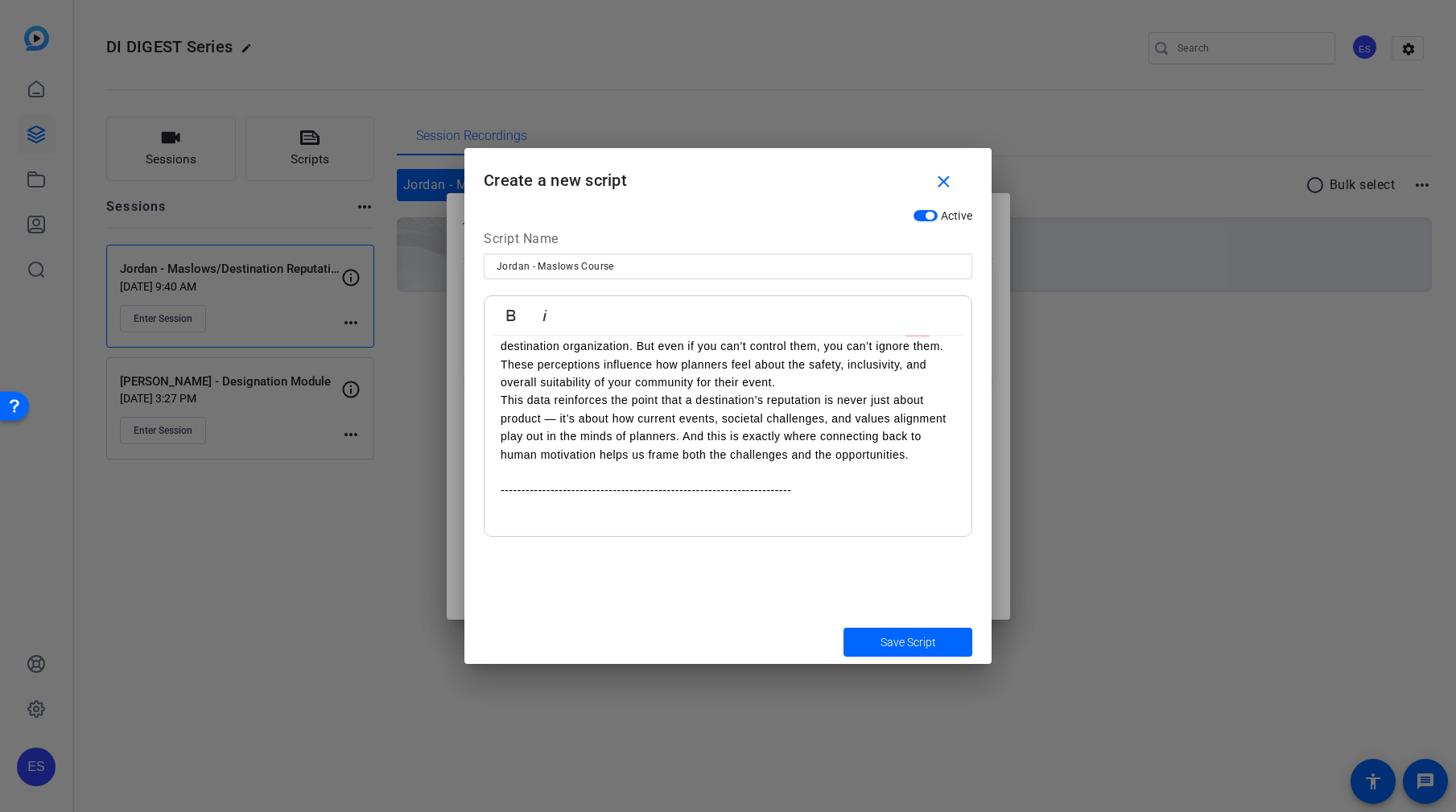
scroll to position [2481, 0]
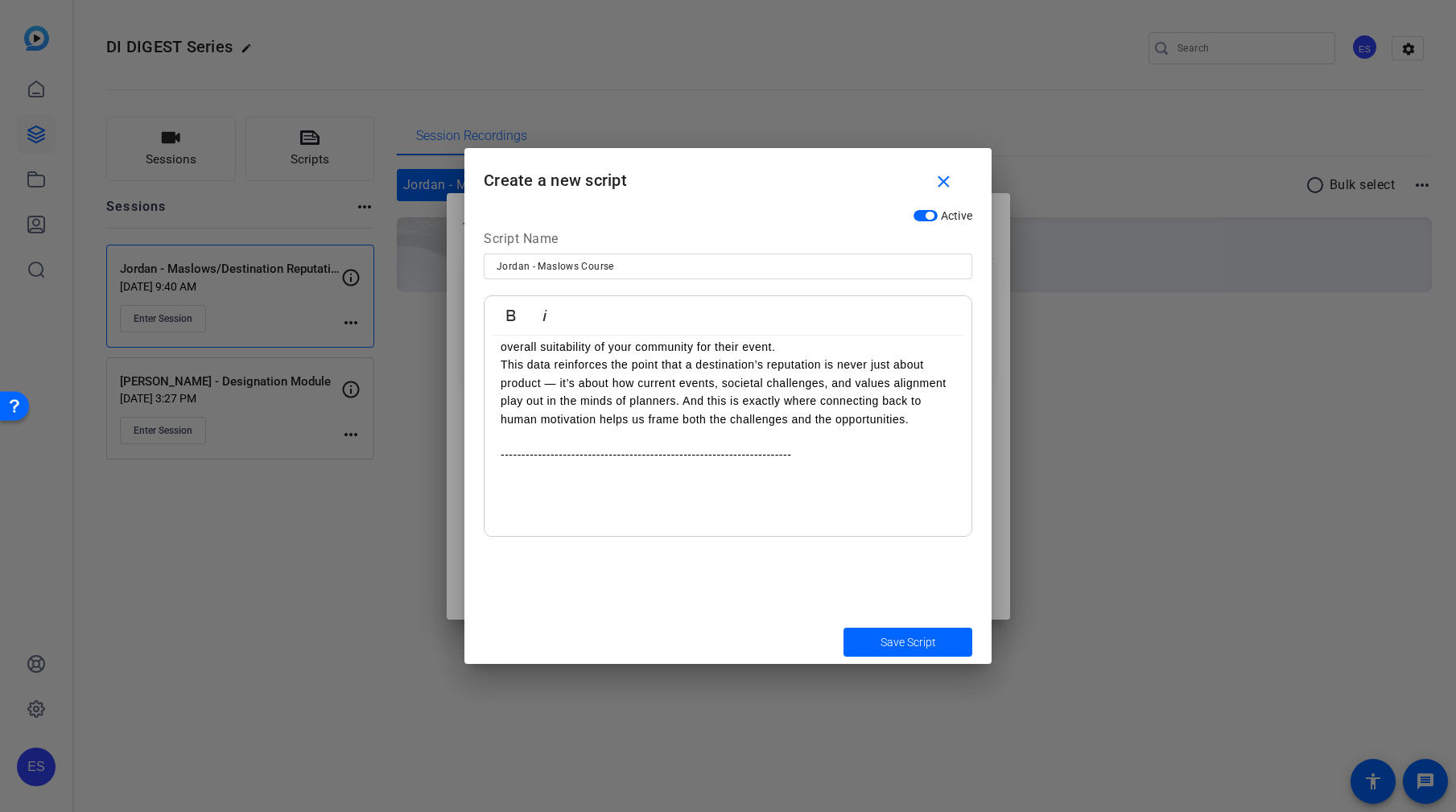
click at [800, 499] on p "To enrich screen reader interactions, please activate Accessibility in Grammarl…" at bounding box center [728, 490] width 455 height 17
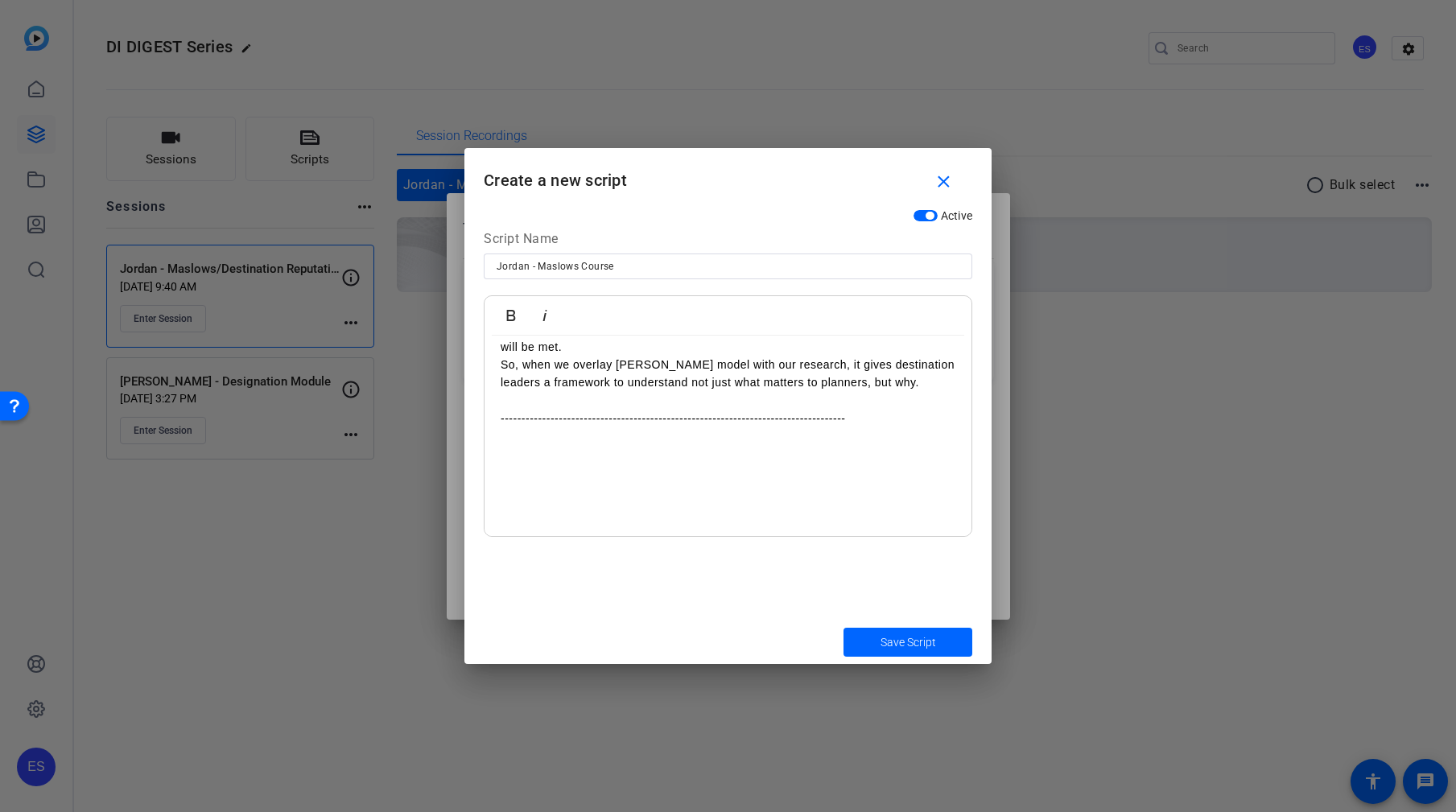
click at [822, 463] on p "To enrich screen reader interactions, please activate Accessibility in Grammarl…" at bounding box center [728, 454] width 455 height 17
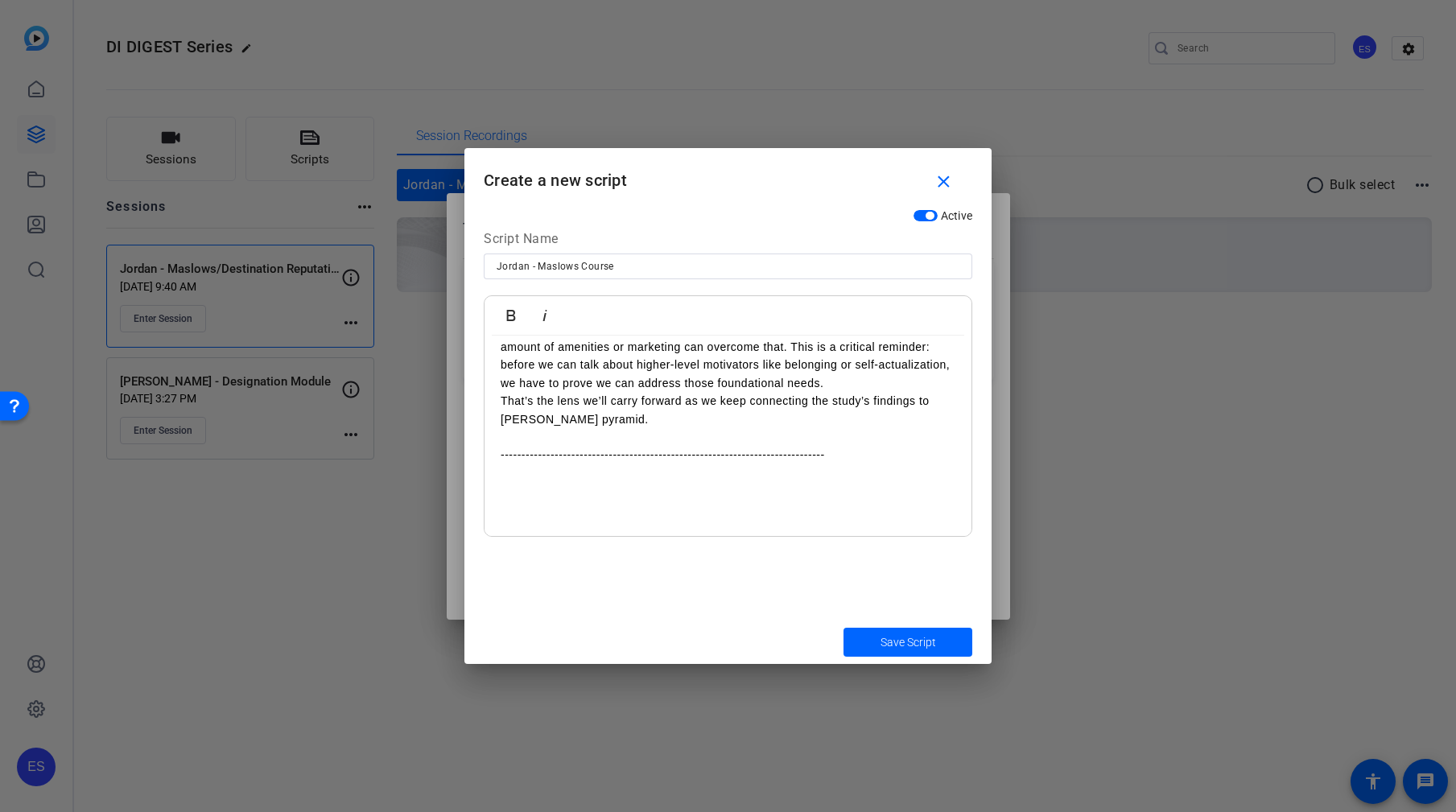
scroll to position [3437, 0]
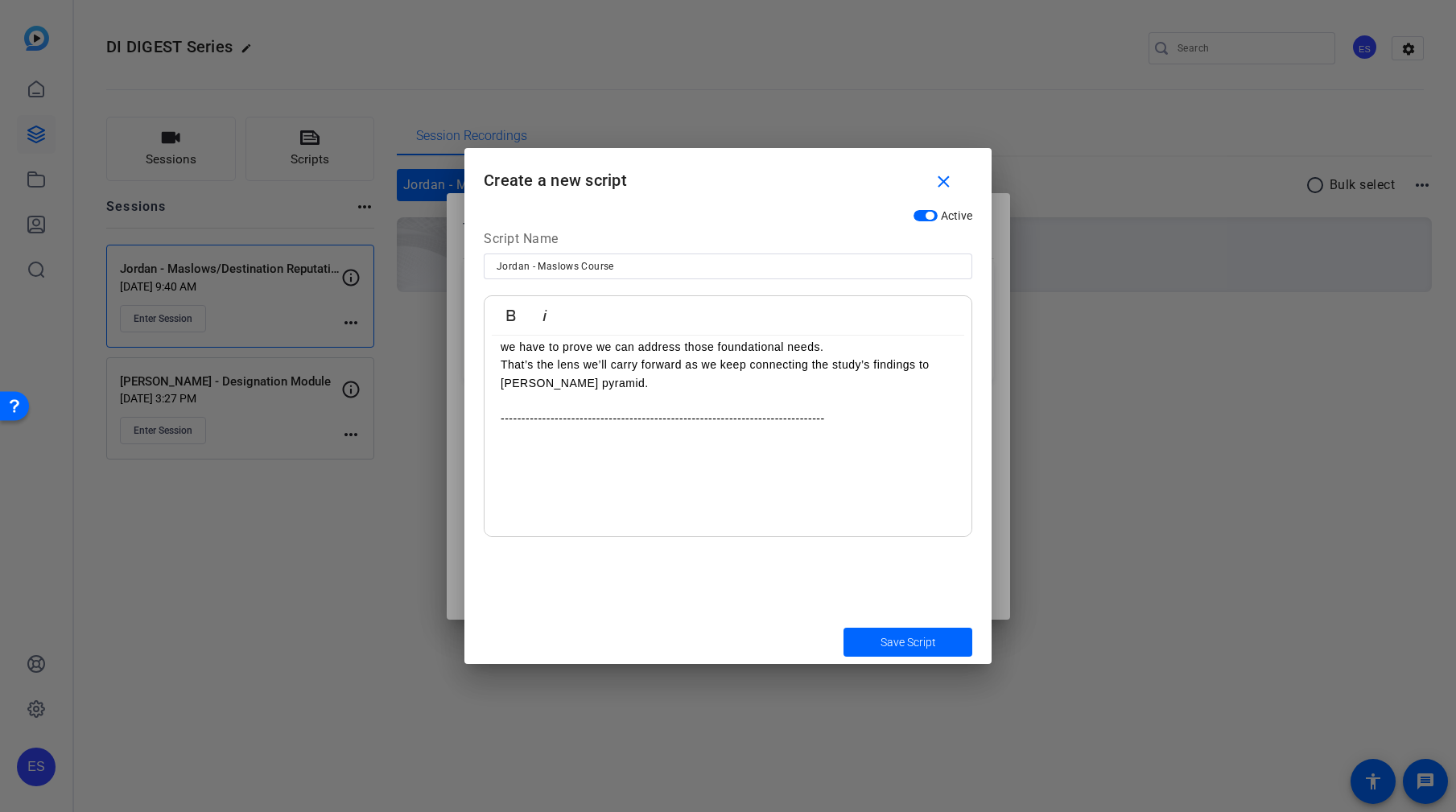
click at [699, 463] on p "To enrich screen reader interactions, please activate Accessibility in Grammarl…" at bounding box center [728, 454] width 455 height 17
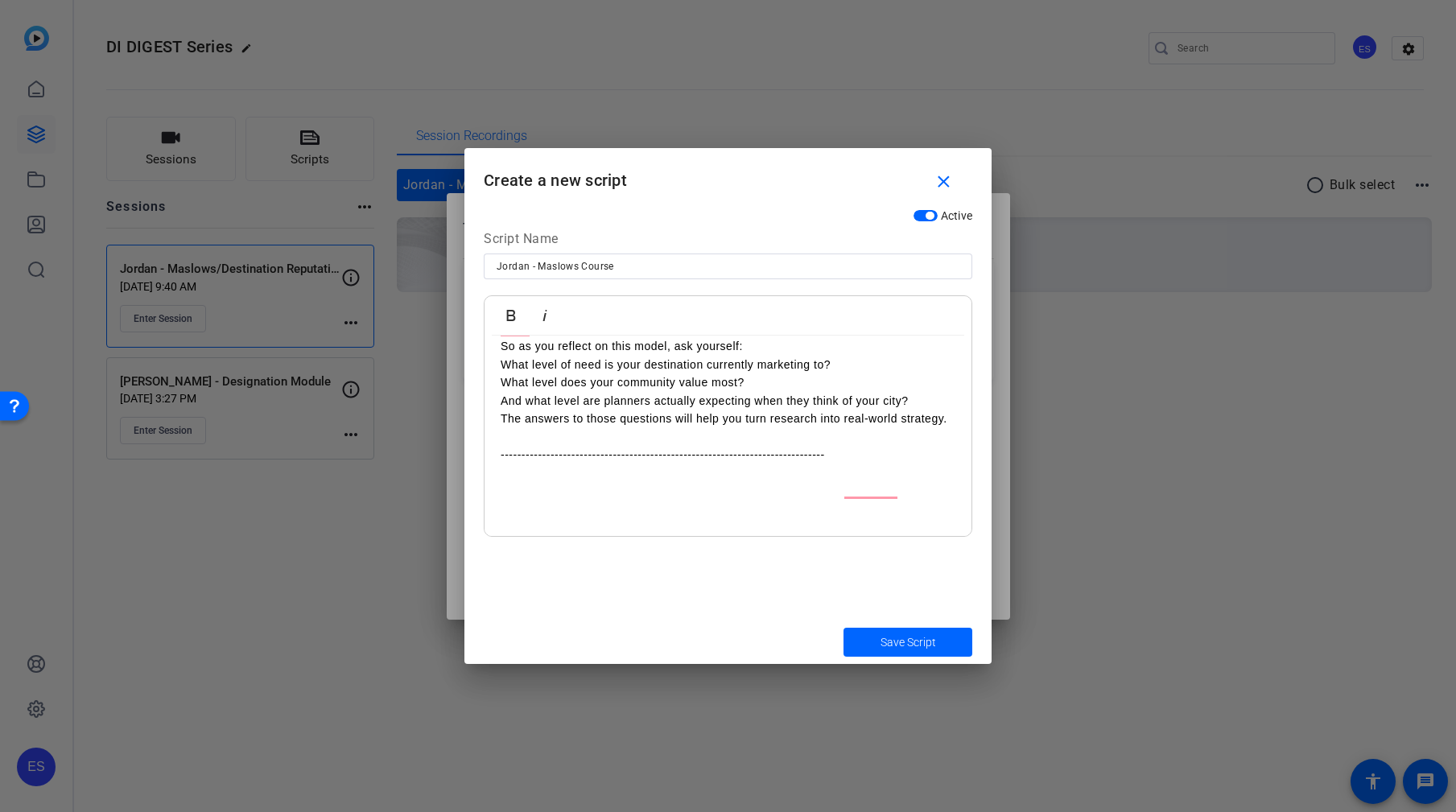
scroll to position [3923, 0]
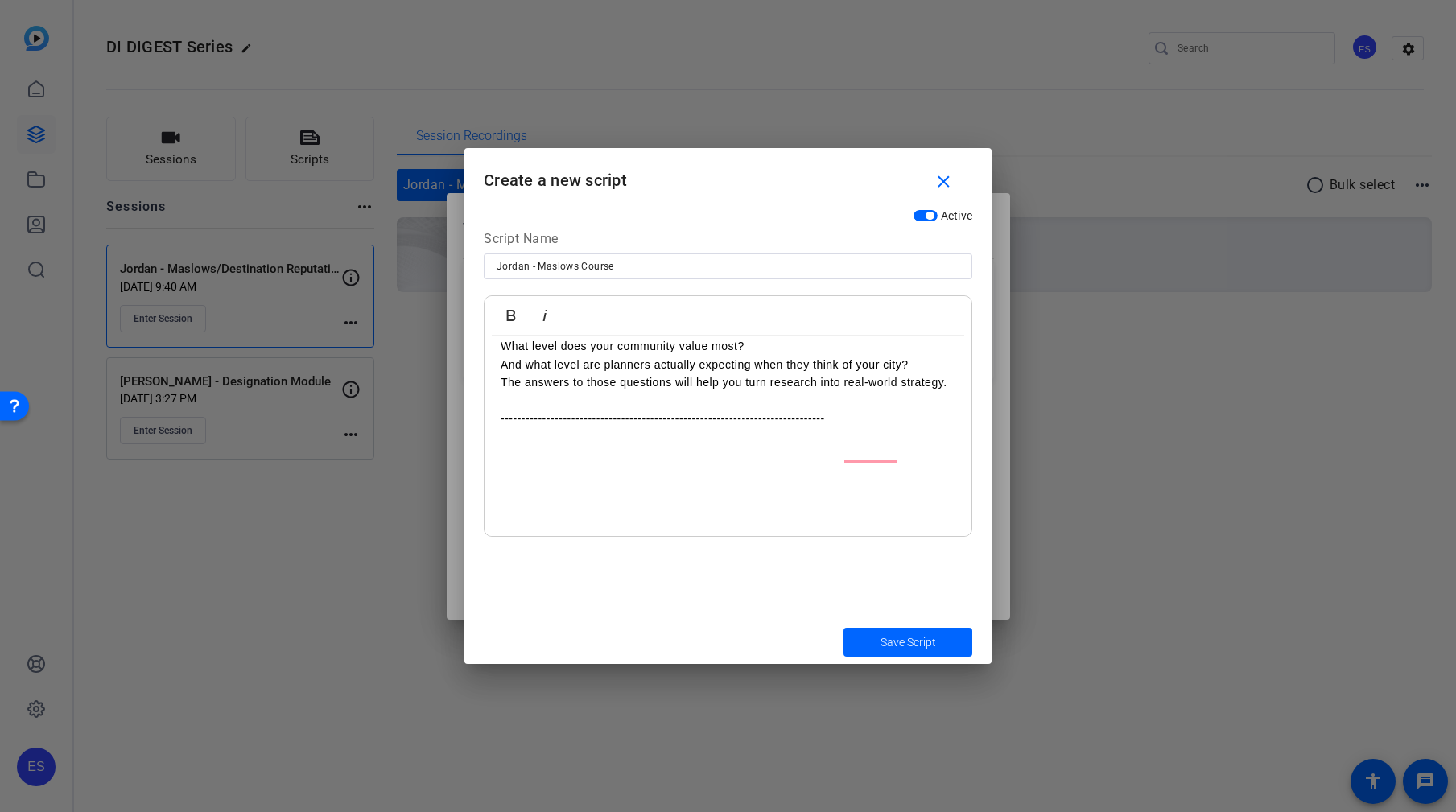
drag, startPoint x: 764, startPoint y: 526, endPoint x: 757, endPoint y: 527, distance: 7.1
click at [764, 463] on p "To enrich screen reader interactions, please activate Accessibility in Grammarl…" at bounding box center [728, 454] width 455 height 17
click at [629, 445] on p "To enrich screen reader interactions, please activate Accessibility in Grammarl…" at bounding box center [728, 436] width 455 height 17
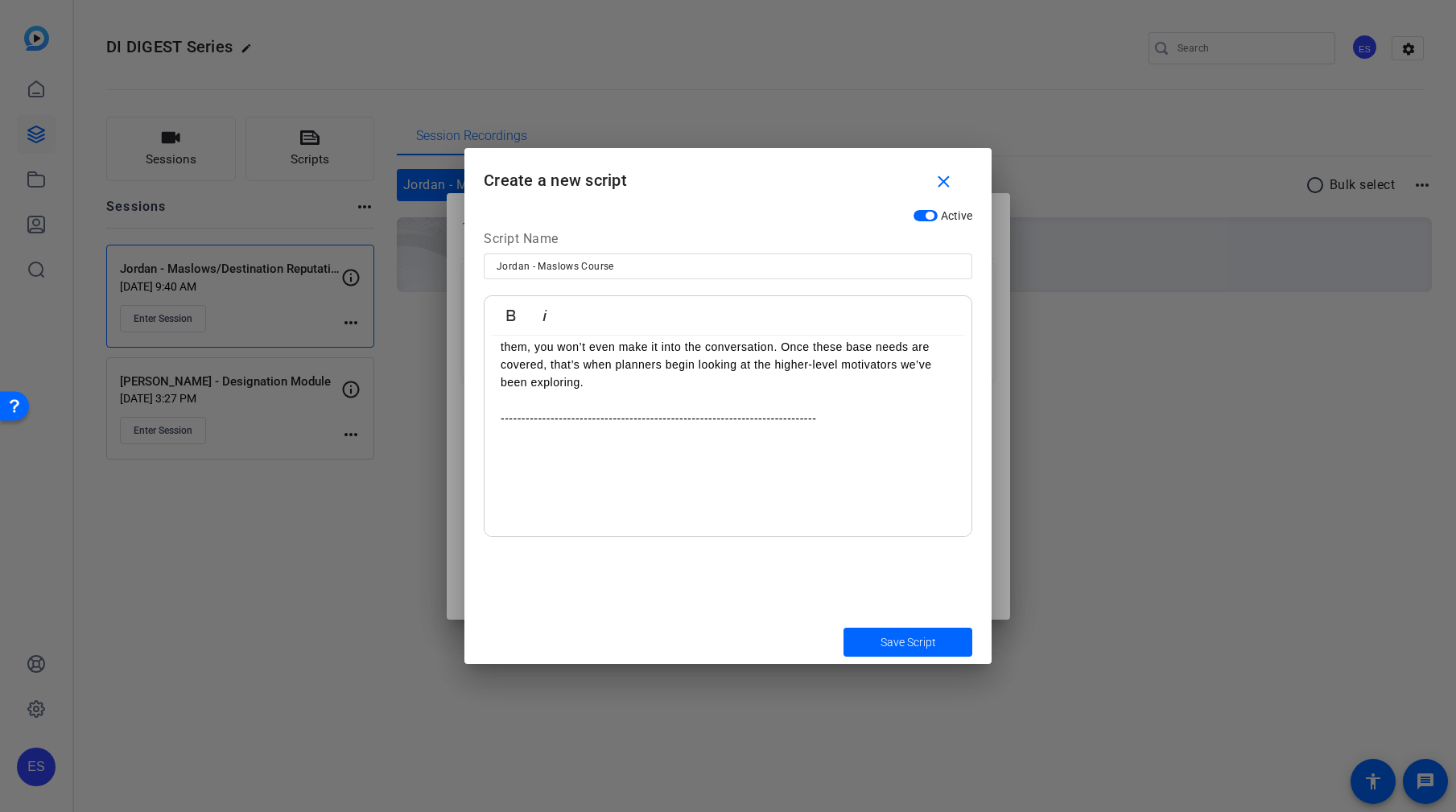
click at [734, 446] on p "To enrich screen reader interactions, please activate Accessibility in Grammarl…" at bounding box center [728, 437] width 455 height 17
click at [735, 462] on p "To enrich screen reader interactions, please activate Accessibility in Grammarl…" at bounding box center [728, 453] width 455 height 17
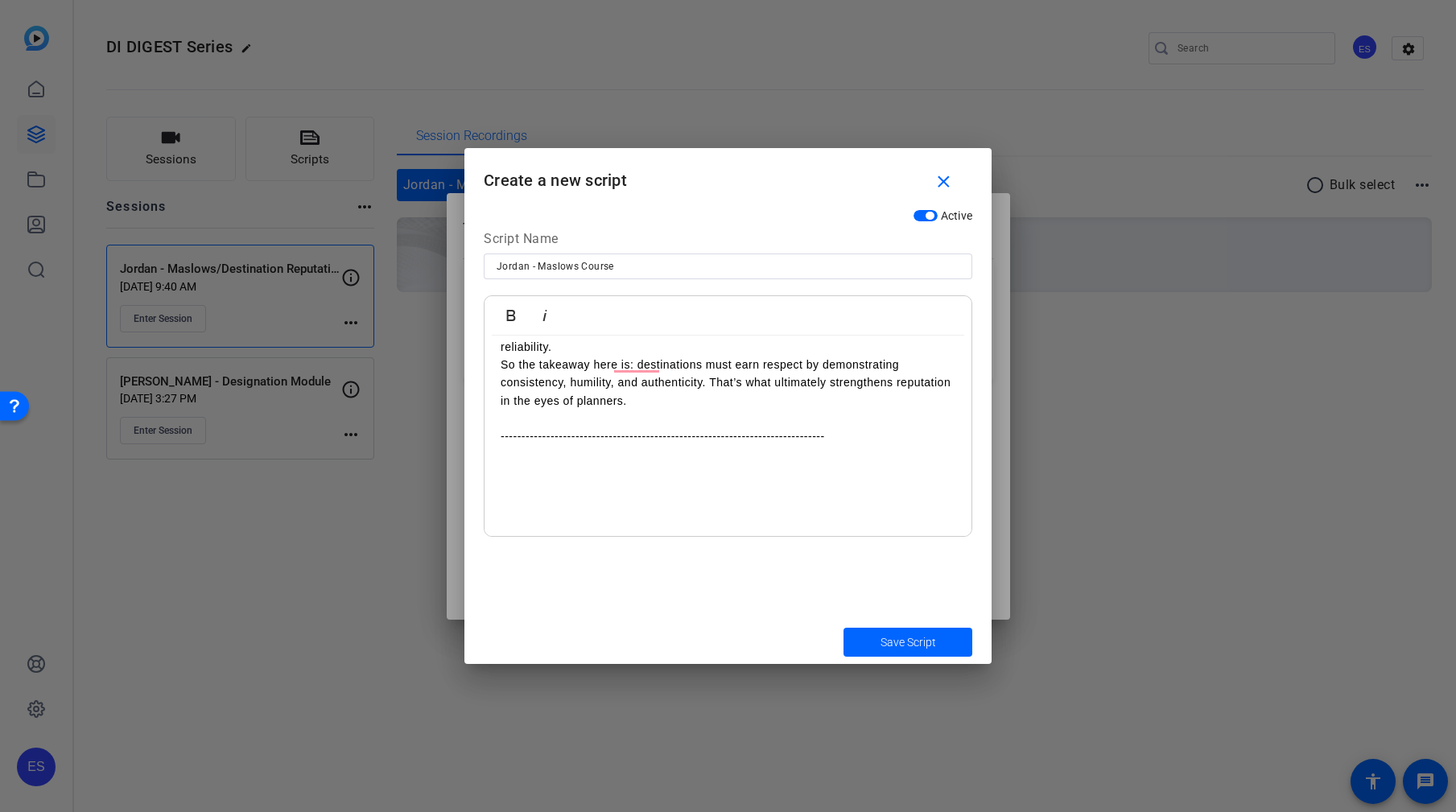
scroll to position [5381, 0]
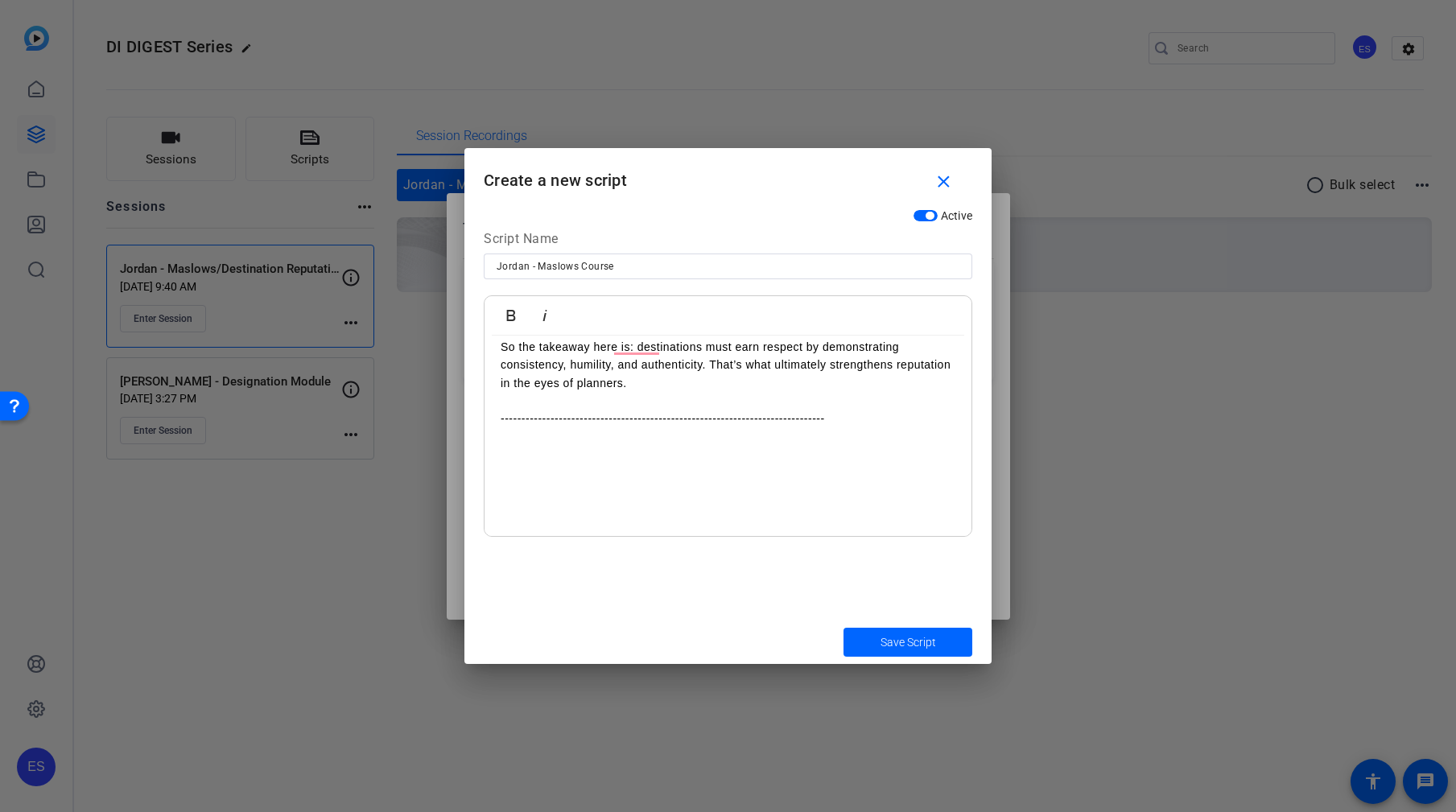
click at [780, 463] on p "To enrich screen reader interactions, please activate Accessibility in Grammarl…" at bounding box center [728, 454] width 455 height 17
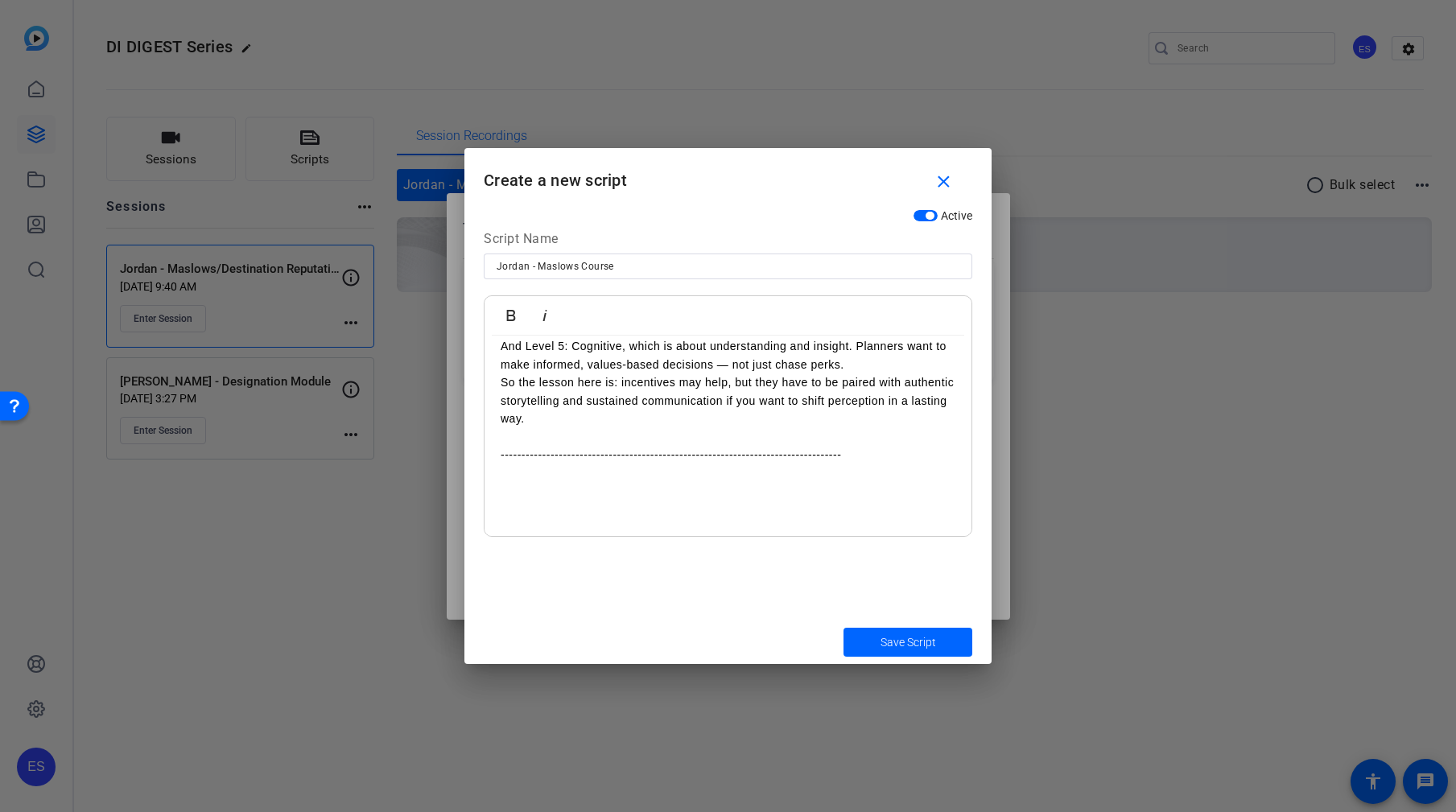
scroll to position [5761, 0]
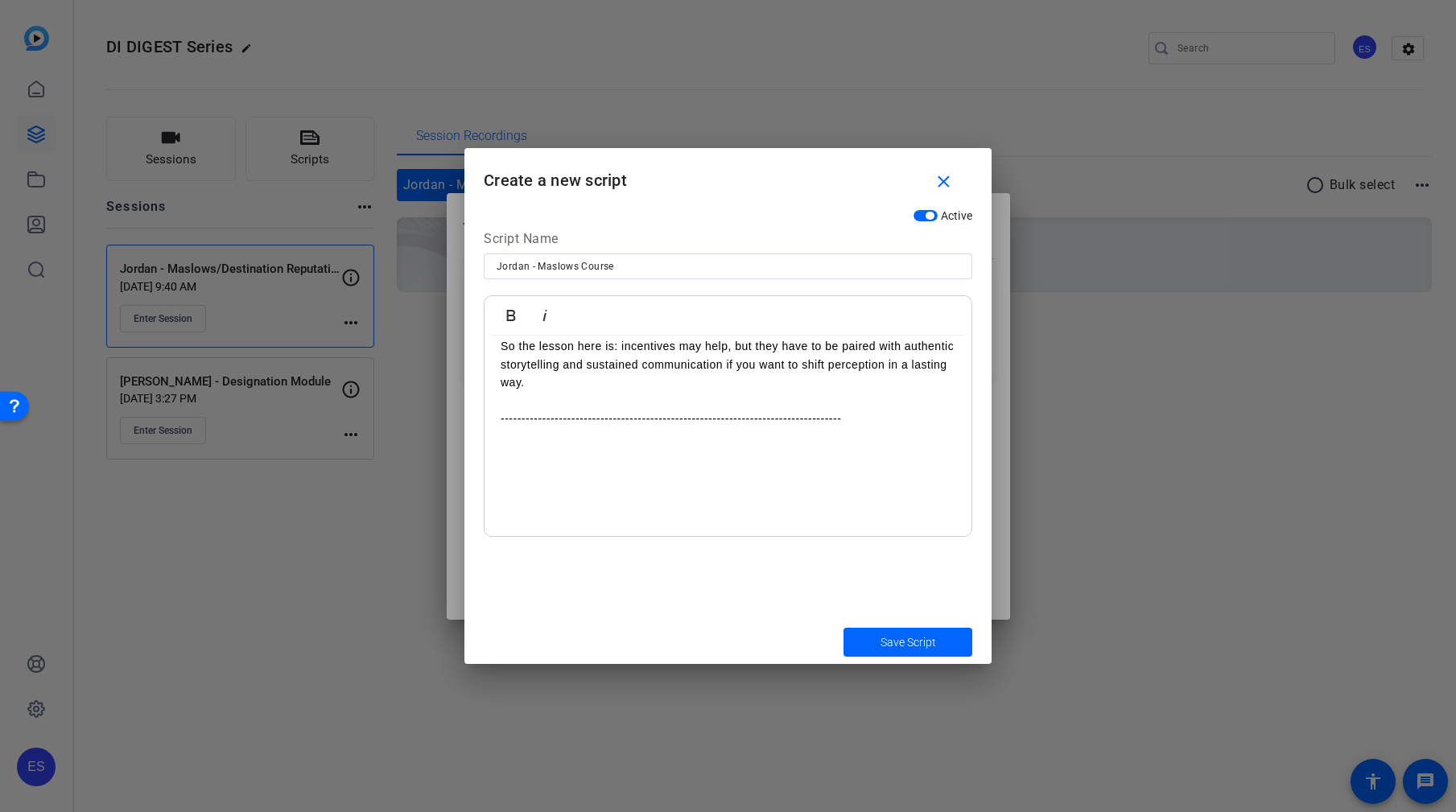
click at [714, 462] on p "To enrich screen reader interactions, please activate Accessibility in Grammarl…" at bounding box center [728, 453] width 455 height 17
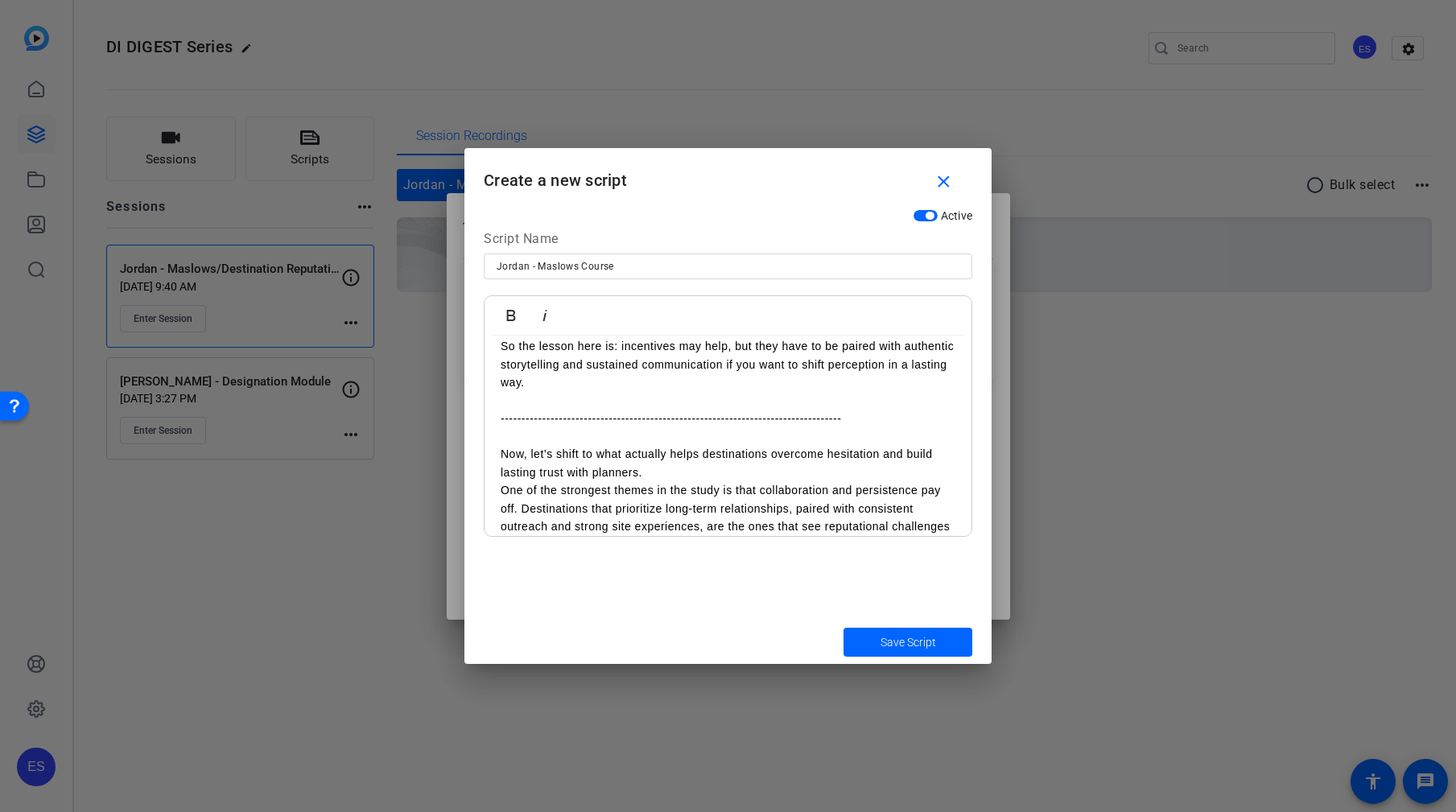
scroll to position [6102, 0]
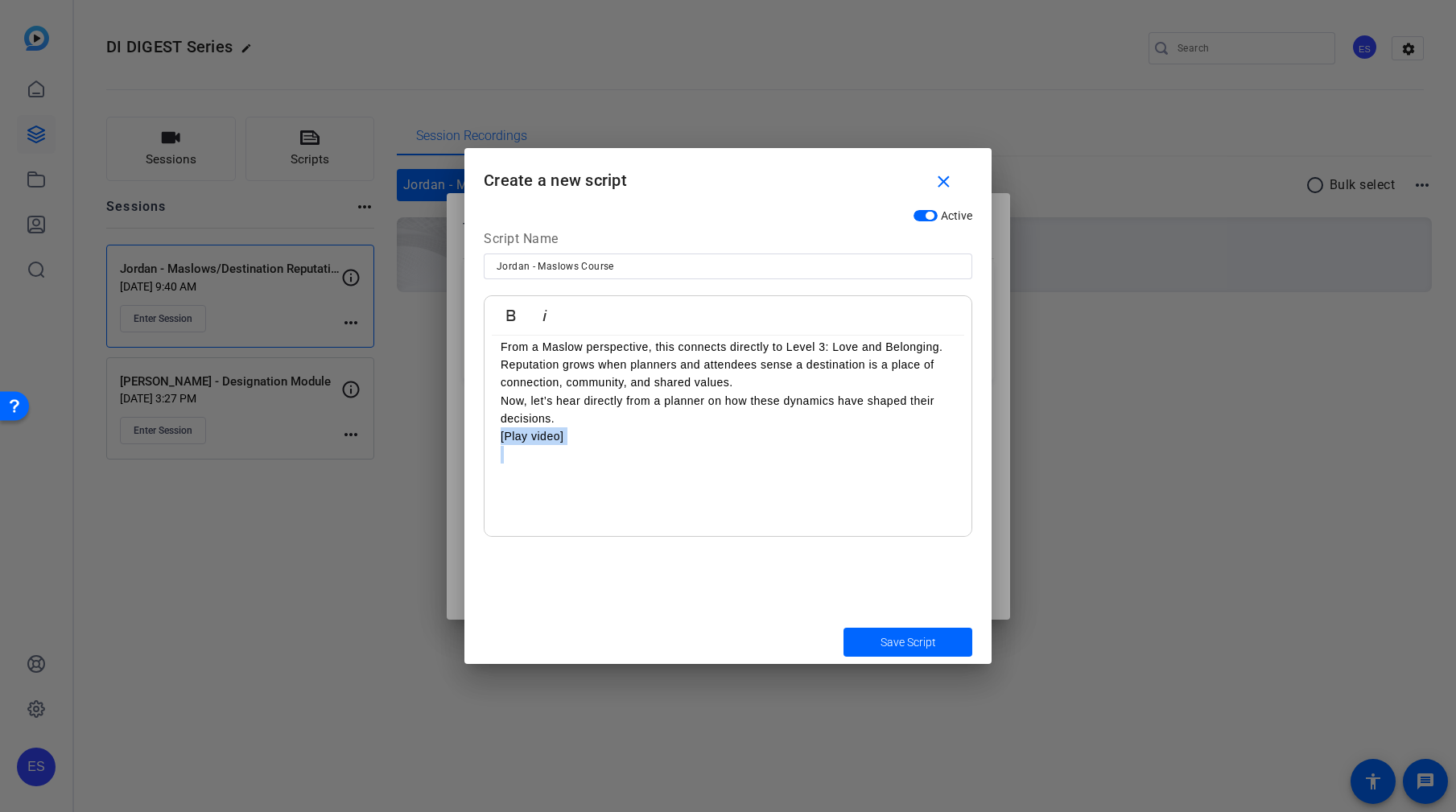
drag, startPoint x: 616, startPoint y: 518, endPoint x: 494, endPoint y: 513, distance: 122.1
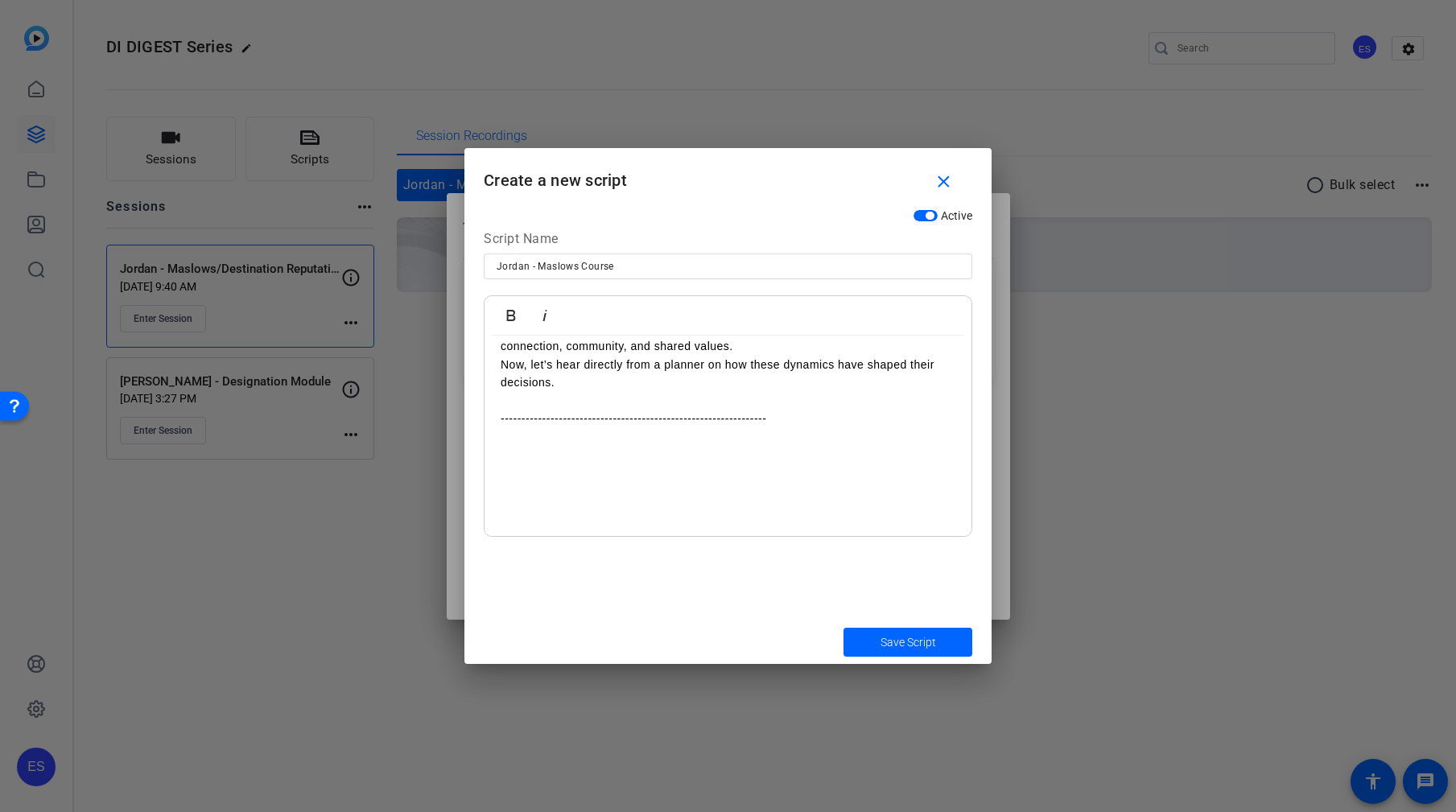
click at [807, 445] on p "To enrich screen reader interactions, please activate Accessibility in Grammarl…" at bounding box center [728, 436] width 455 height 17
click at [687, 446] on p "To enrich screen reader interactions, please activate Accessibility in Grammarl…" at bounding box center [728, 437] width 455 height 17
click at [807, 427] on p "To enrich screen reader interactions, please activate Accessibility in Grammarl…" at bounding box center [728, 418] width 455 height 17
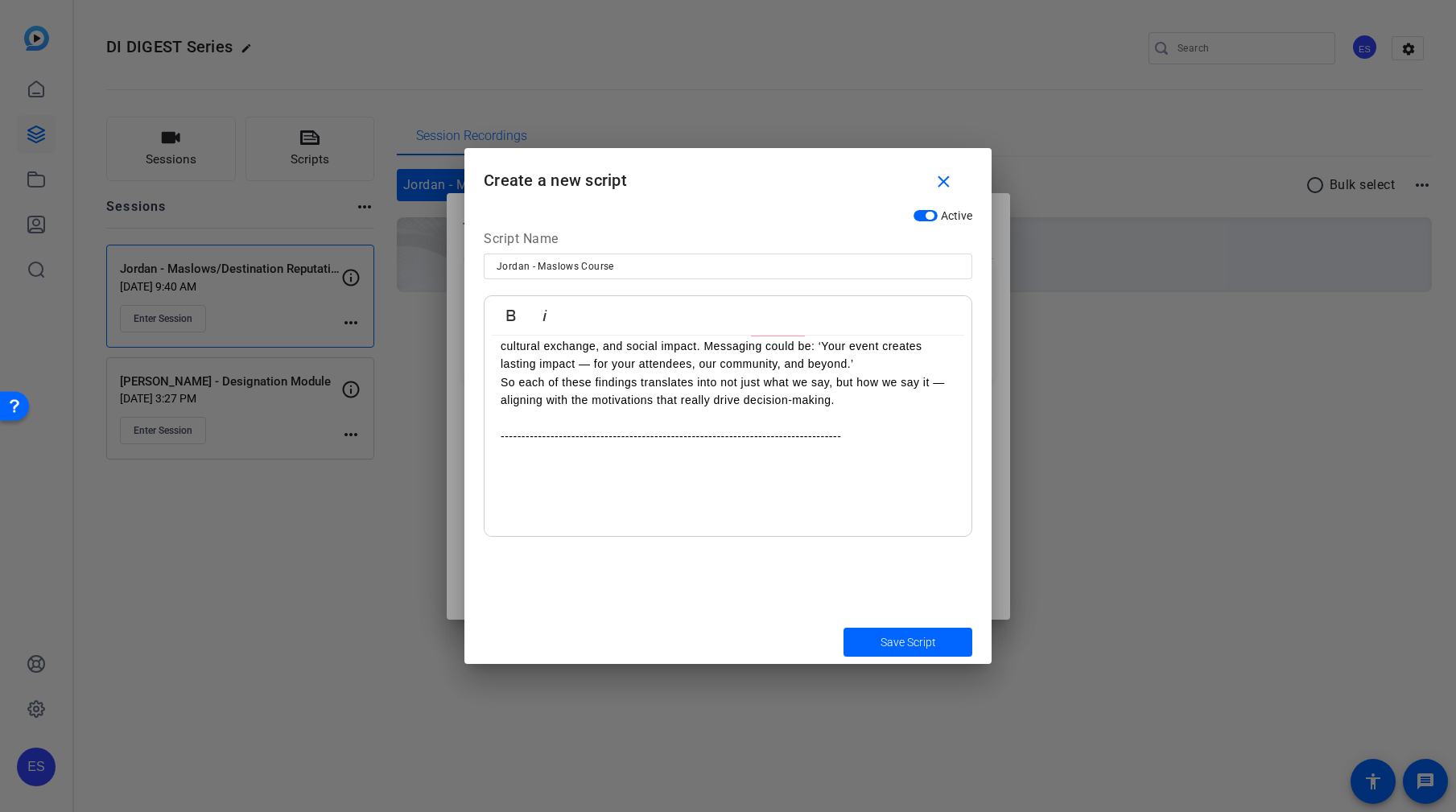
scroll to position [7363, 0]
click at [802, 446] on p "To enrich screen reader interactions, please activate Accessibility in Grammarl…" at bounding box center [728, 437] width 455 height 17
click at [675, 427] on p "To enrich screen reader interactions, please activate Accessibility in Grammarl…" at bounding box center [728, 418] width 455 height 17
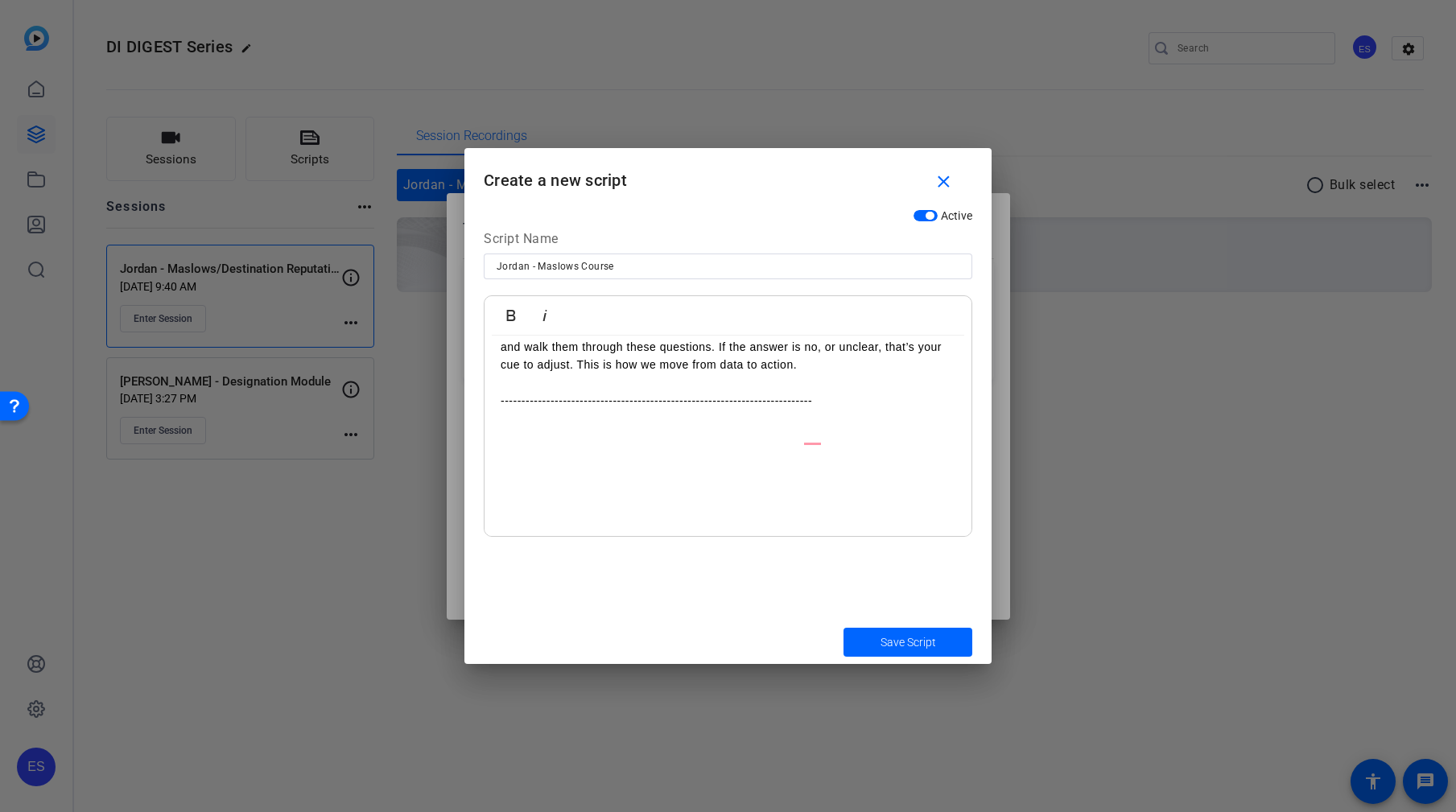
click at [721, 446] on p "To enrich screen reader interactions, please activate Accessibility in Grammarl…" at bounding box center [728, 437] width 455 height 17
click at [645, 446] on p "To enrich screen reader interactions, please activate Accessibility in Grammarl…" at bounding box center [728, 437] width 455 height 17
click at [633, 446] on p "To enrich screen reader interactions, please activate Accessibility in Grammarl…" at bounding box center [728, 437] width 455 height 17
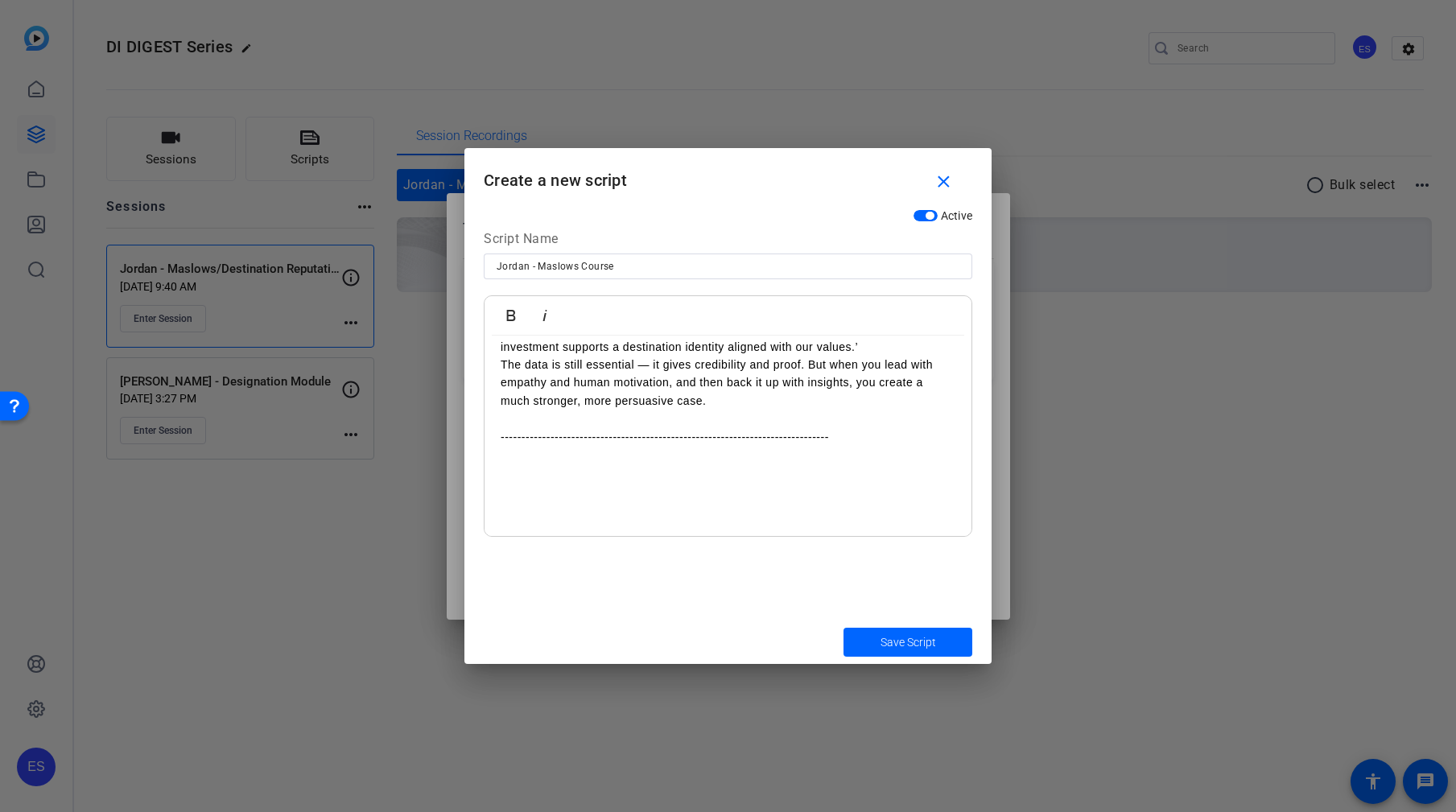
scroll to position [9183, 0]
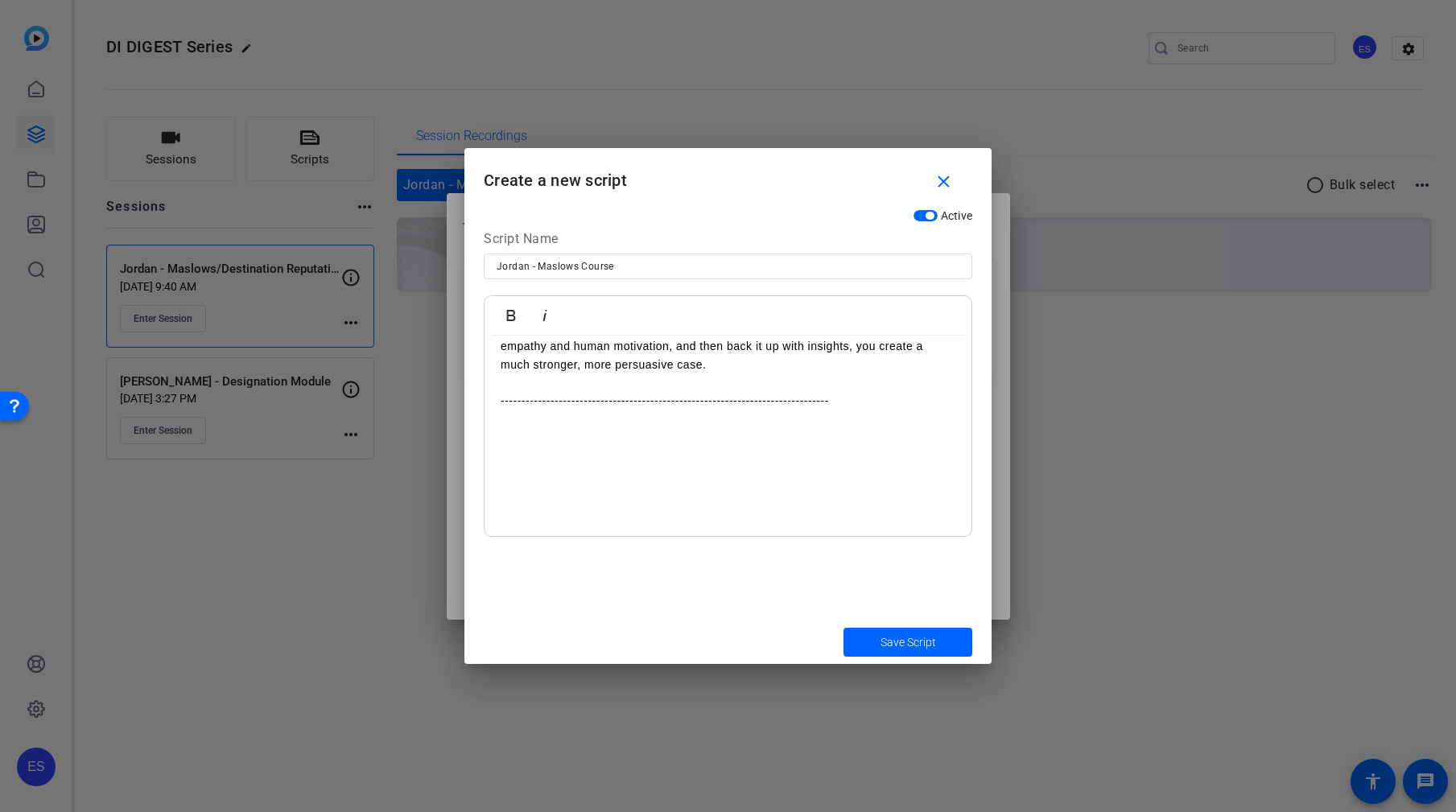
click at [591, 445] on p "To enrich screen reader interactions, please activate Accessibility in Grammarl…" at bounding box center [728, 436] width 455 height 17
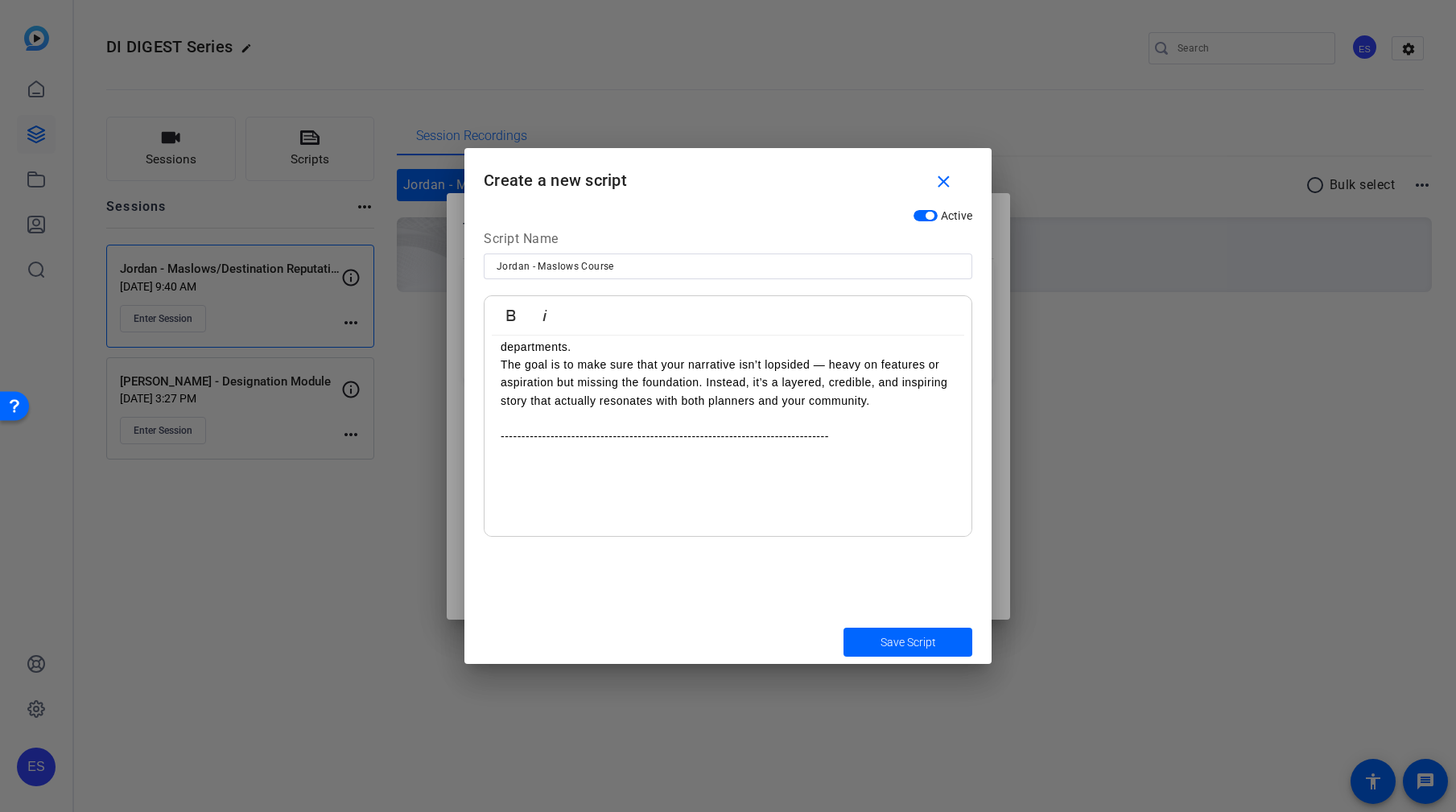
scroll to position [9598, 0]
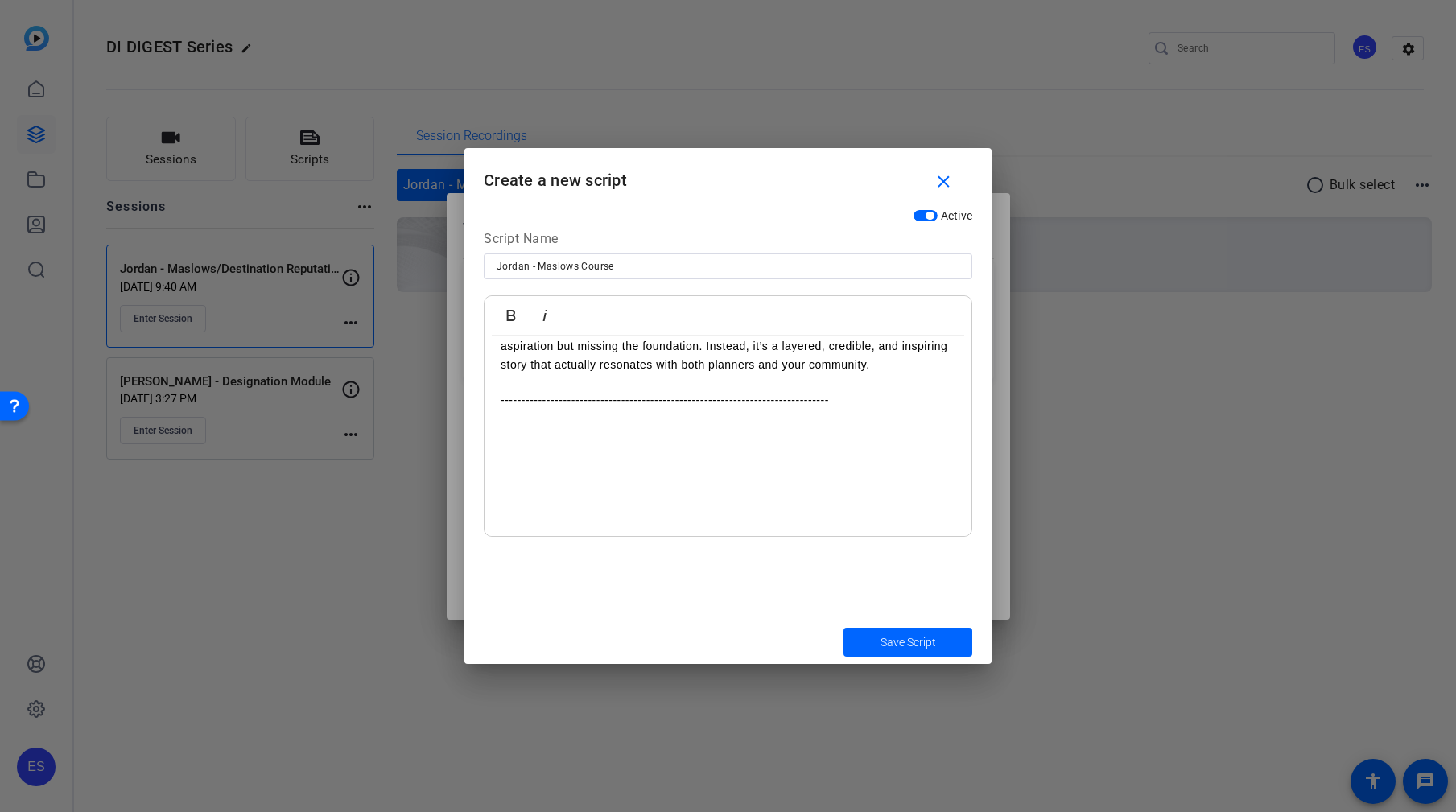
click at [722, 445] on p "To enrich screen reader interactions, please activate Accessibility in Grammarl…" at bounding box center [728, 436] width 455 height 17
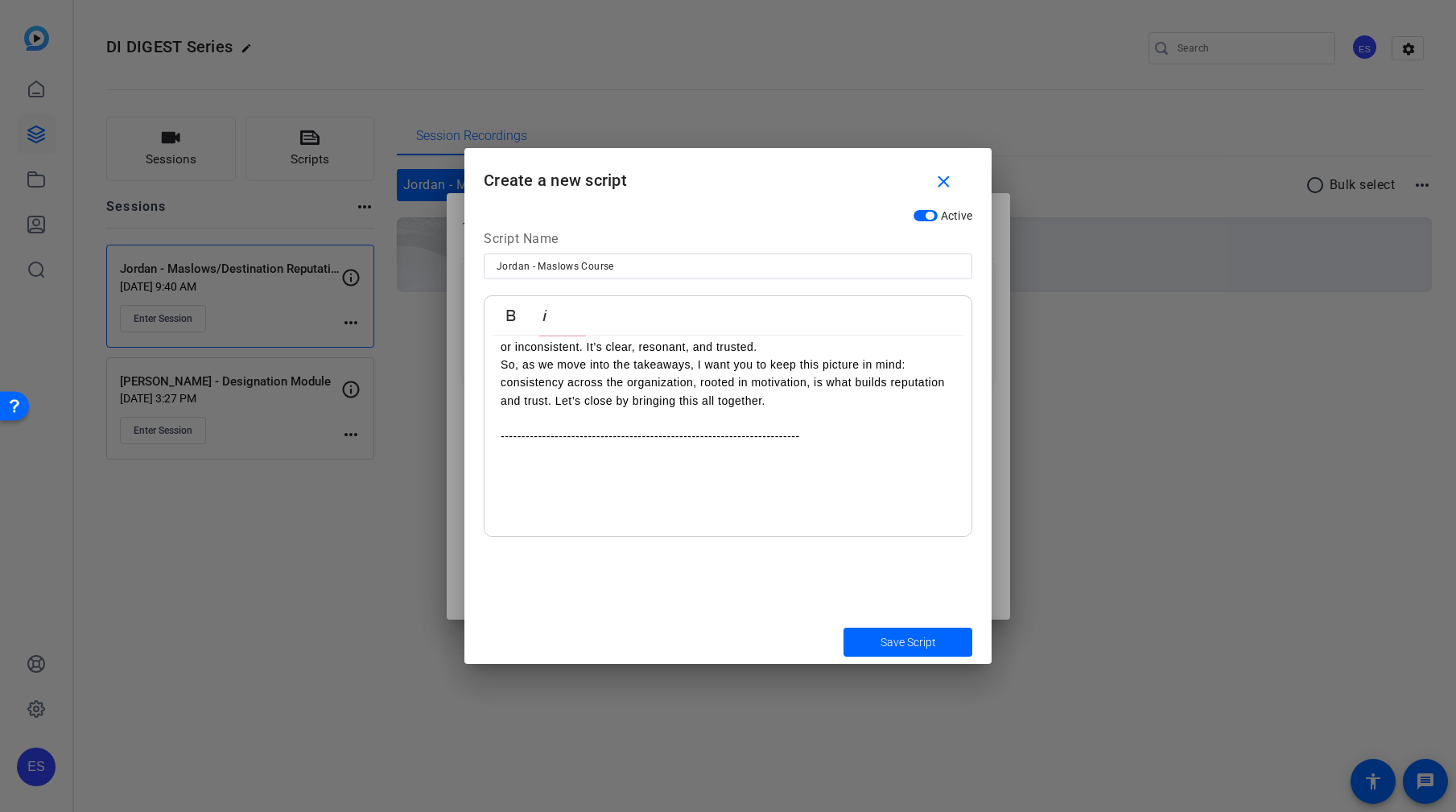
scroll to position [10012, 0]
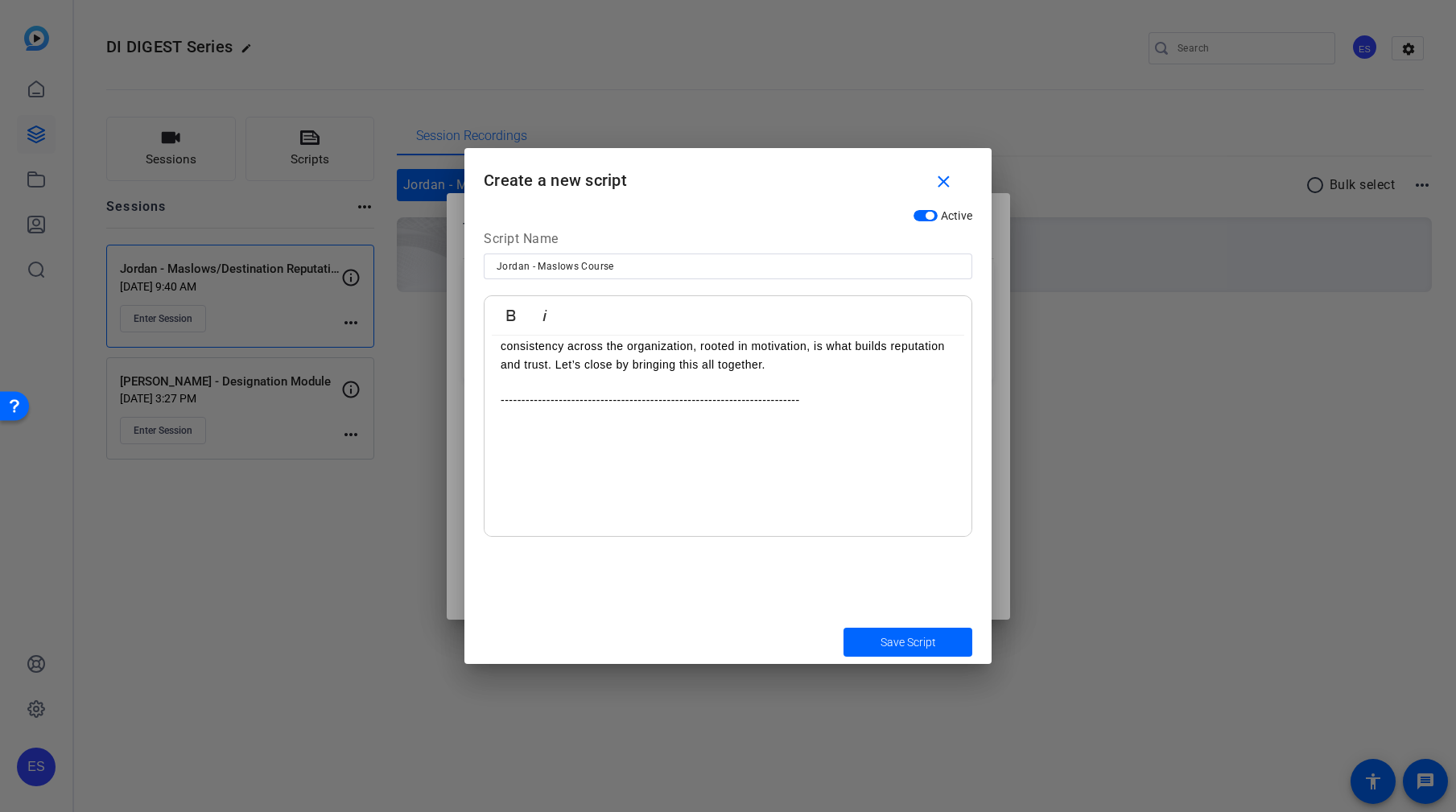
click at [659, 445] on p "To enrich screen reader interactions, please activate Accessibility in Grammarl…" at bounding box center [728, 436] width 455 height 17
click at [595, 446] on p "To enrich screen reader interactions, please activate Accessibility in Grammarl…" at bounding box center [728, 437] width 455 height 17
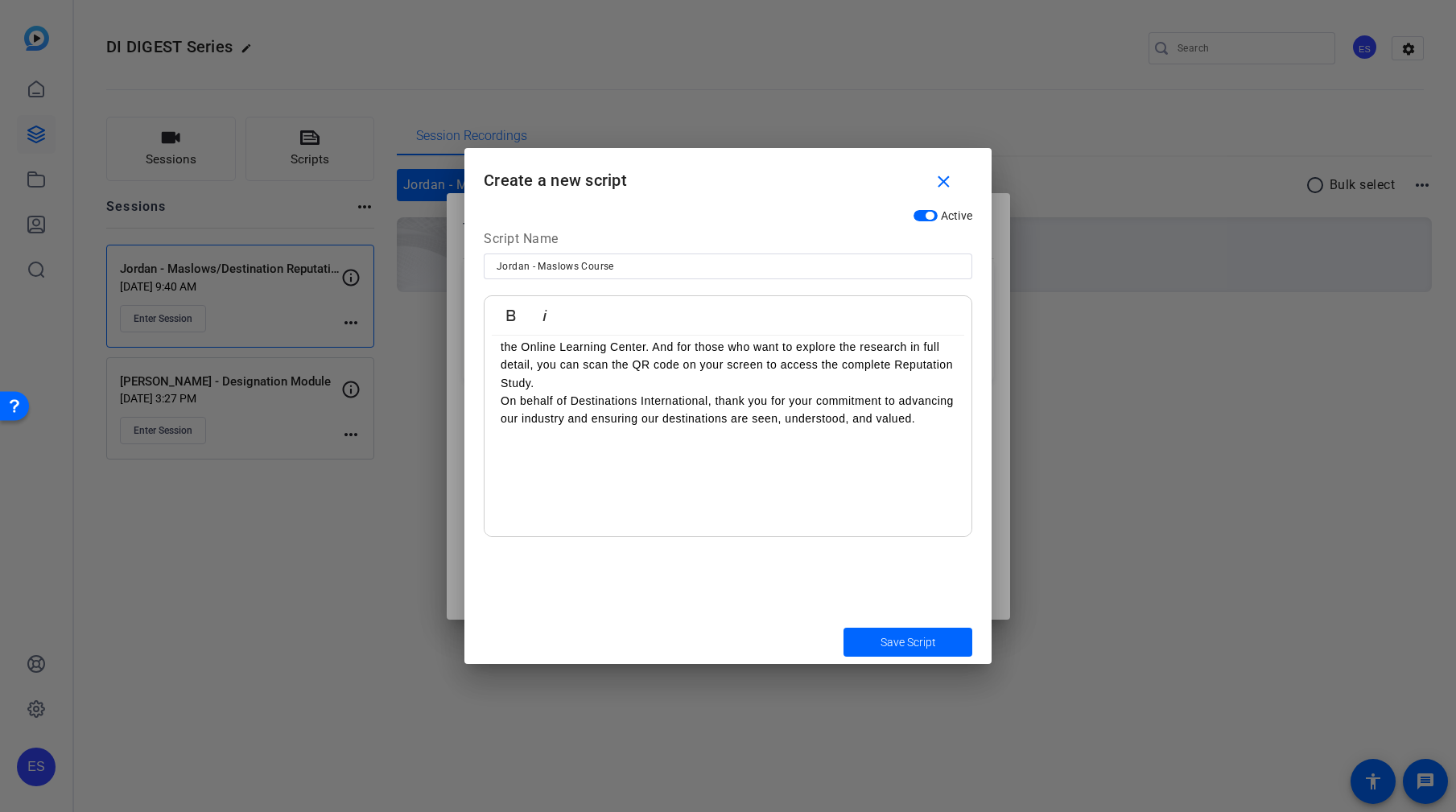
click at [749, 428] on p "On behalf of Destinations International, thank you for your commitment to advan…" at bounding box center [728, 410] width 455 height 36
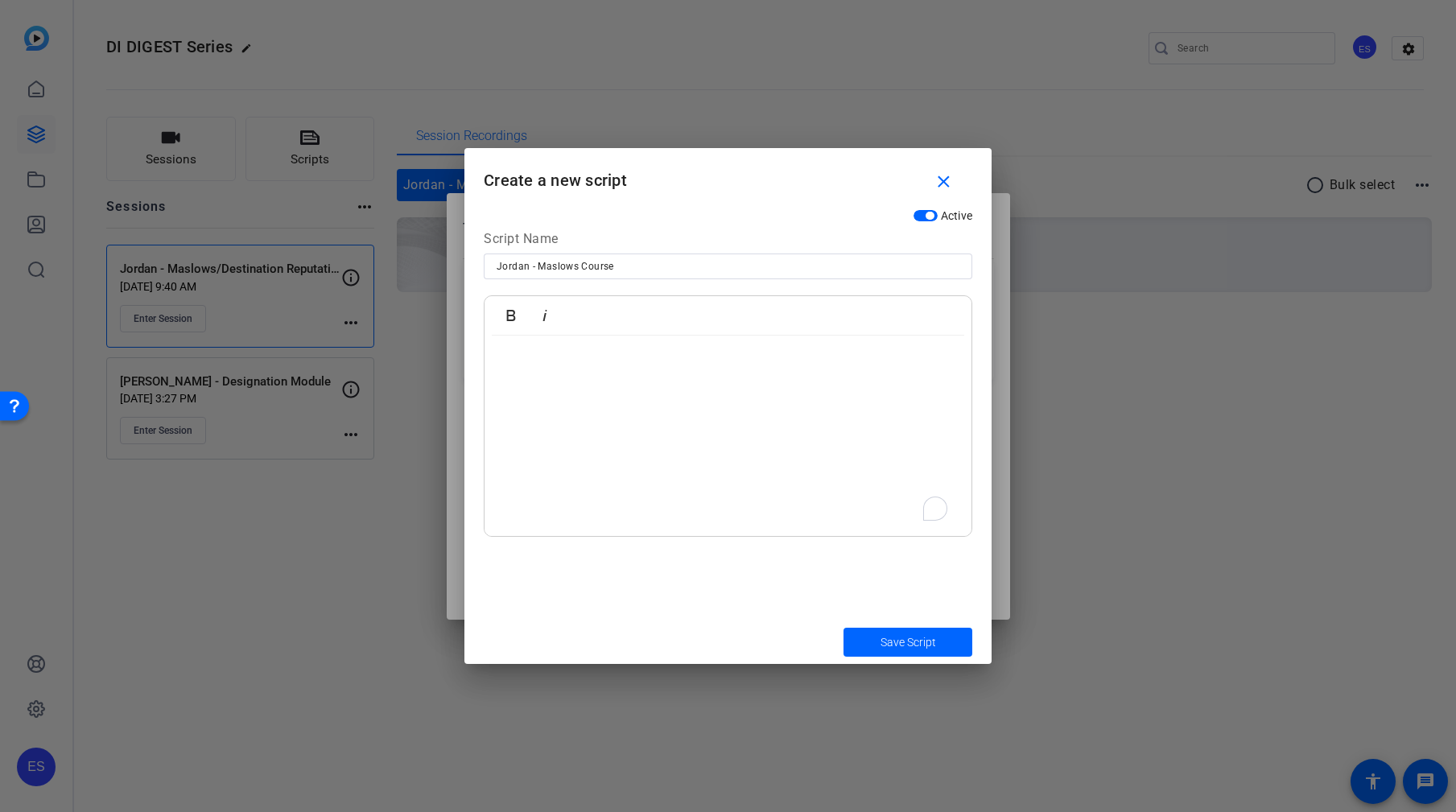
click at [730, 394] on p "To enrich screen reader interactions, please activate Accessibility in Grammarl…" at bounding box center [728, 385] width 455 height 17
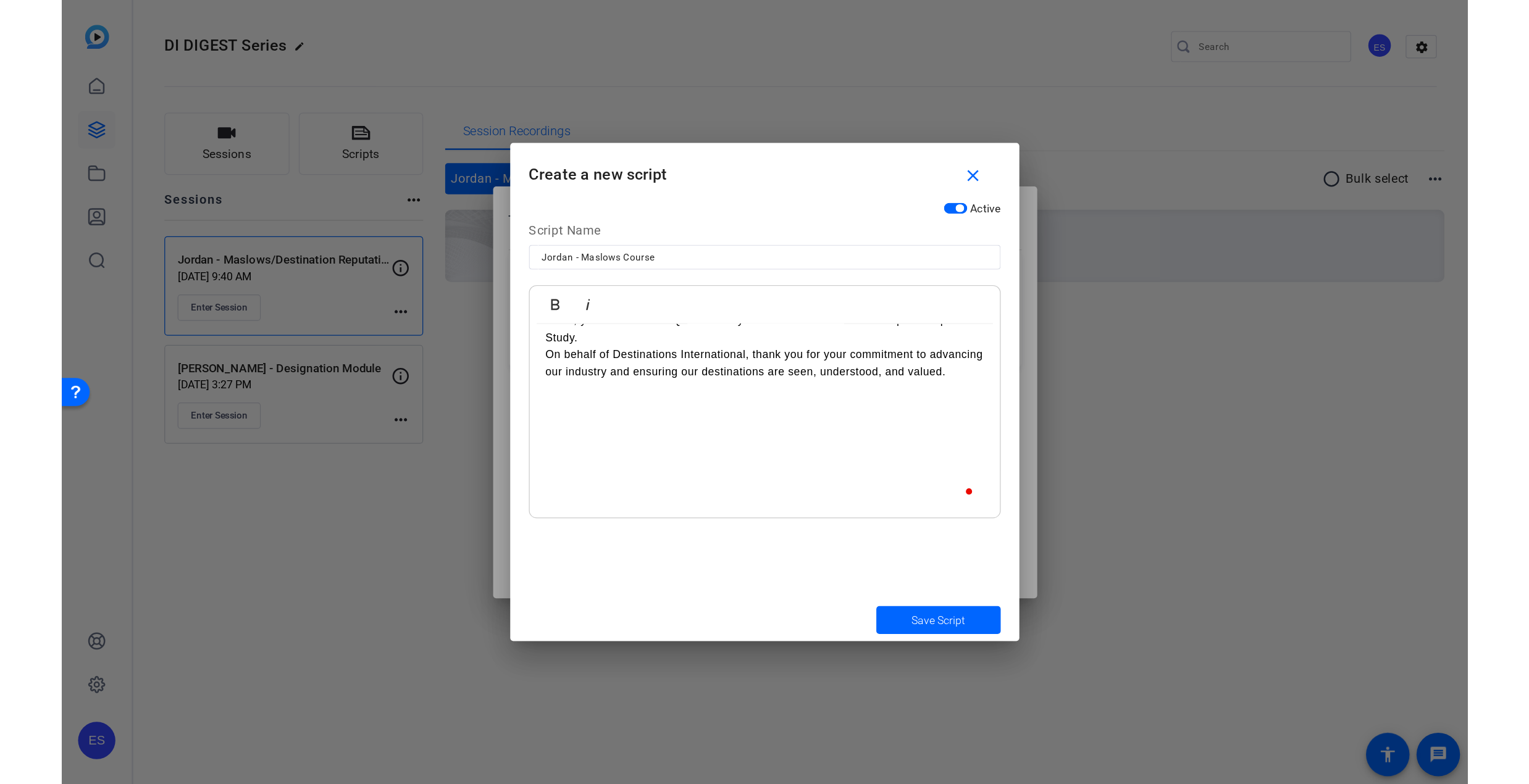
scroll to position [8078, 0]
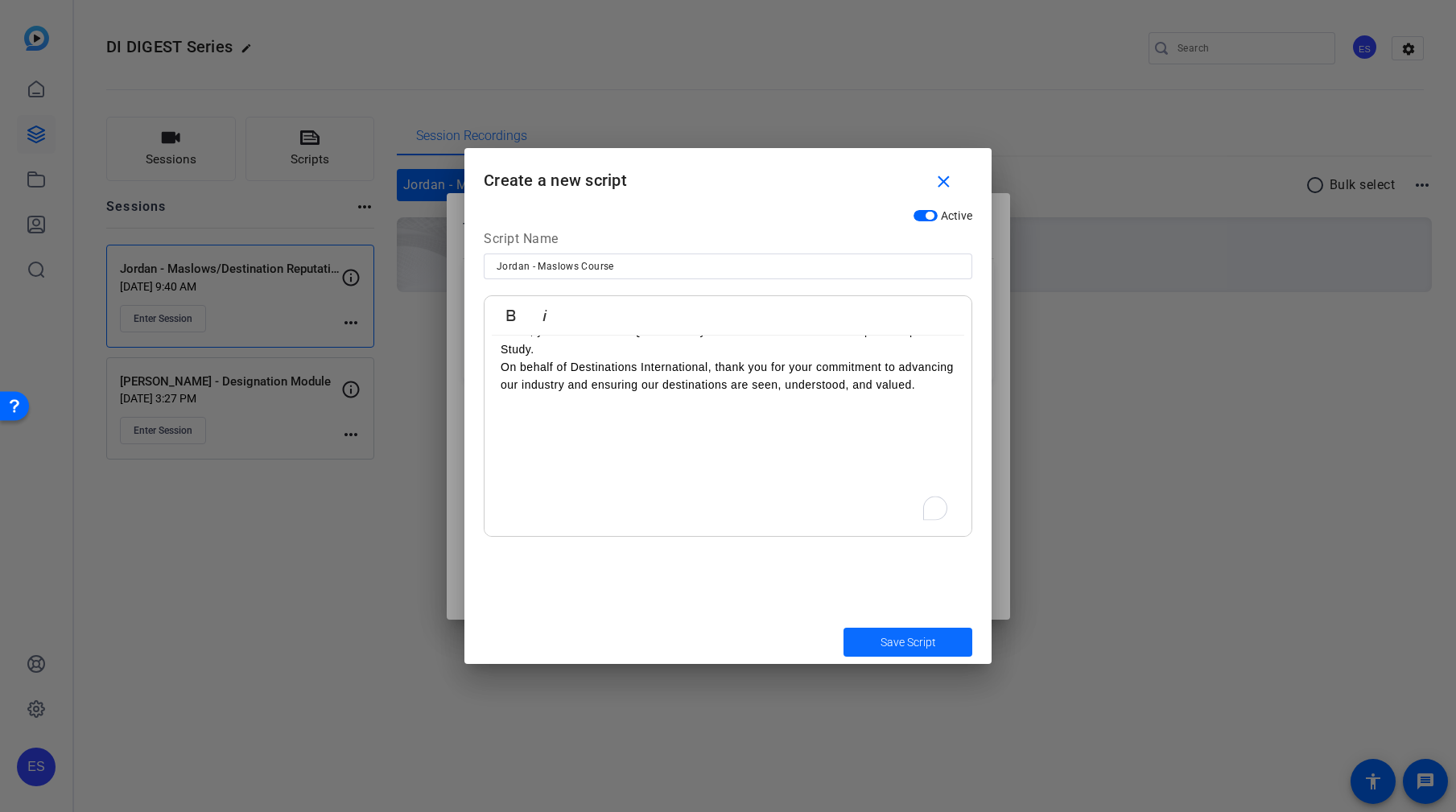
click at [912, 634] on span "Save Script" at bounding box center [908, 642] width 55 height 17
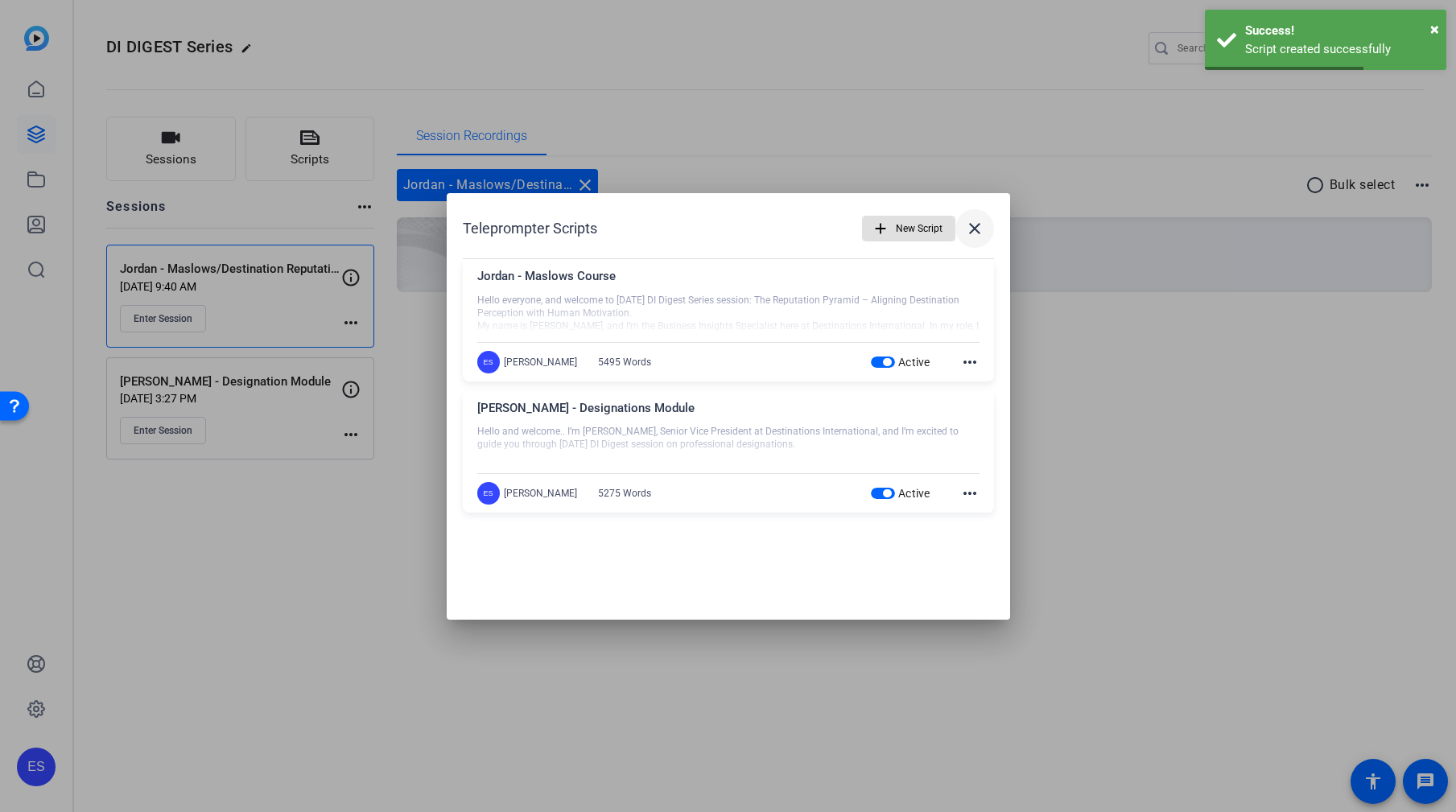
click at [974, 229] on mat-icon "close" at bounding box center [975, 228] width 19 height 19
